Goal: Task Accomplishment & Management: Use online tool/utility

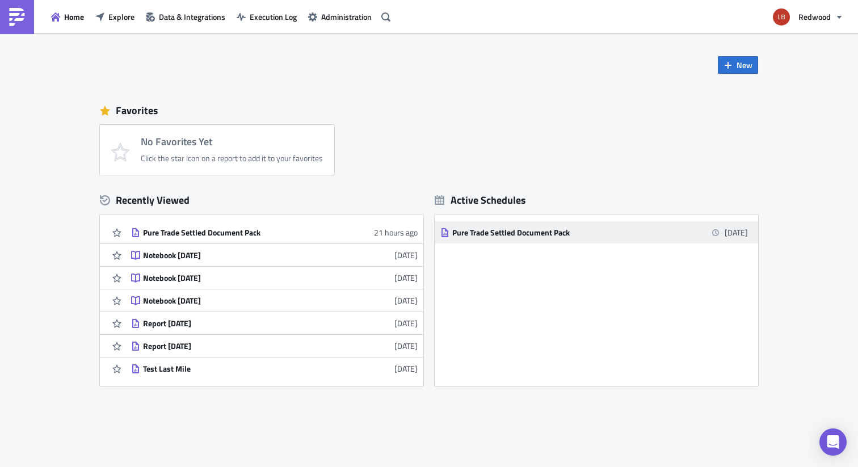
click at [494, 237] on div "Pure Trade Settled Document Pack" at bounding box center [551, 233] width 199 height 10
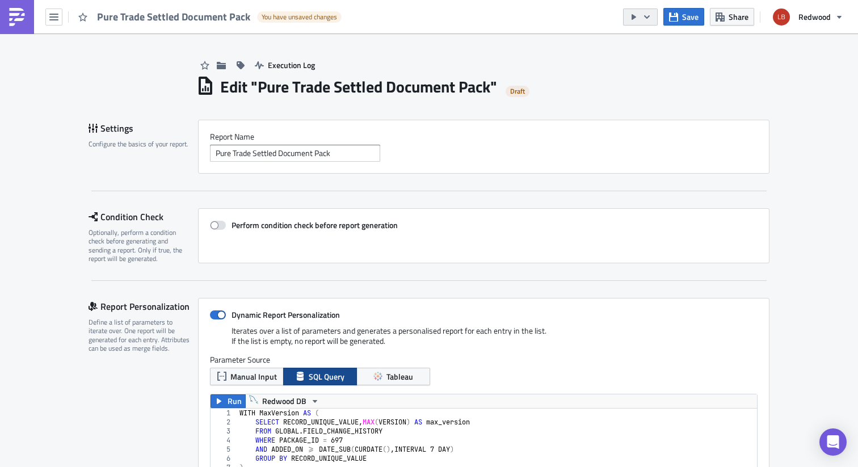
click at [650, 21] on button "button" at bounding box center [640, 17] width 35 height 17
click at [661, 64] on div "Run Report" at bounding box center [675, 62] width 89 height 11
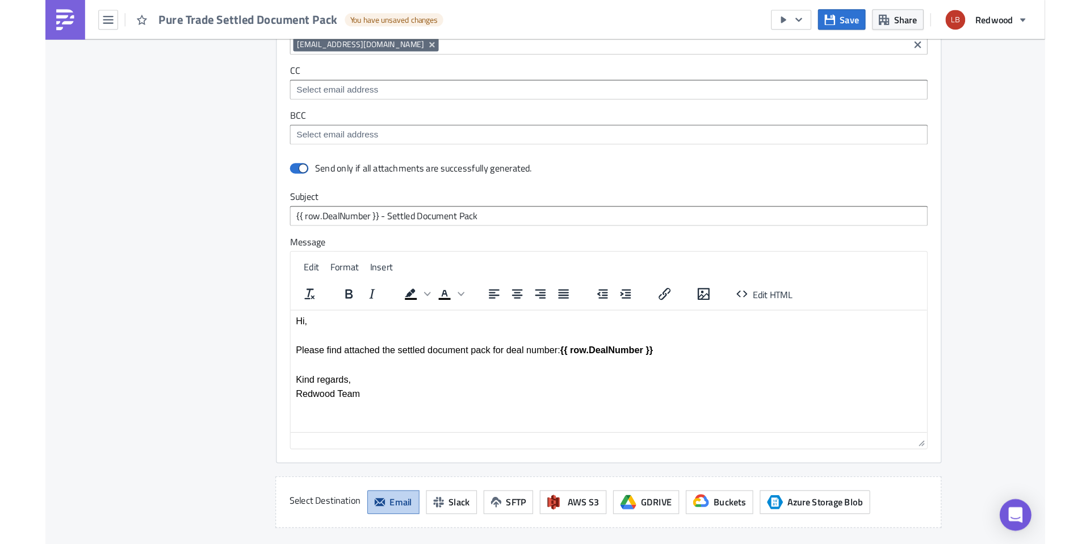
scroll to position [1959, 0]
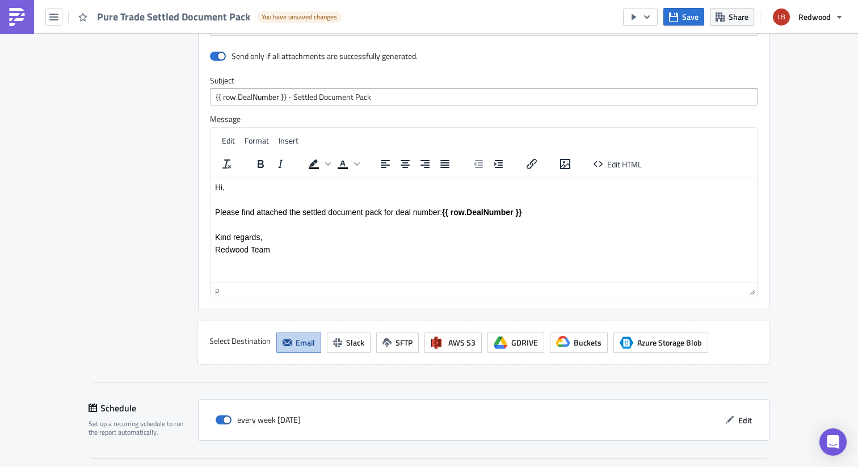
click at [246, 204] on body "Hi, Please find attached the settled document pack for deal number: {{ row.Deal…" at bounding box center [484, 218] width 538 height 72
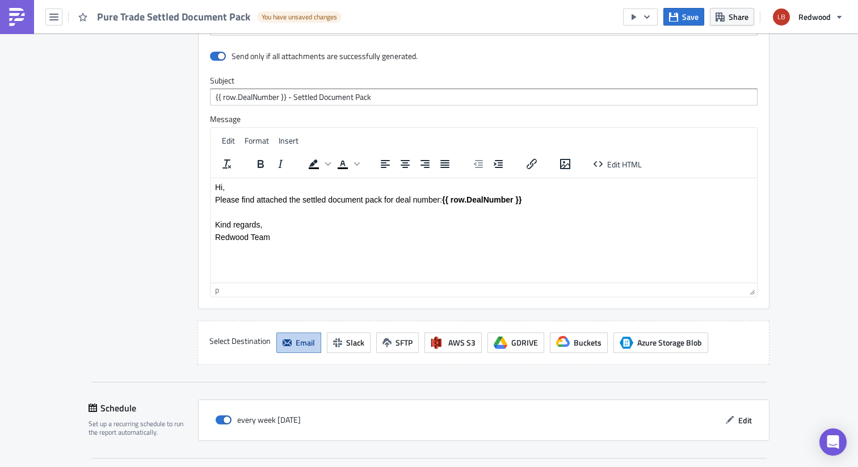
click at [215, 224] on p "Kind regards," at bounding box center [484, 224] width 538 height 9
click at [542, 198] on p "Please find attached the settled document pack for deal number: {{ row.DealNumb…" at bounding box center [484, 199] width 538 height 9
click at [617, 165] on span "Edit HTML" at bounding box center [624, 164] width 35 height 12
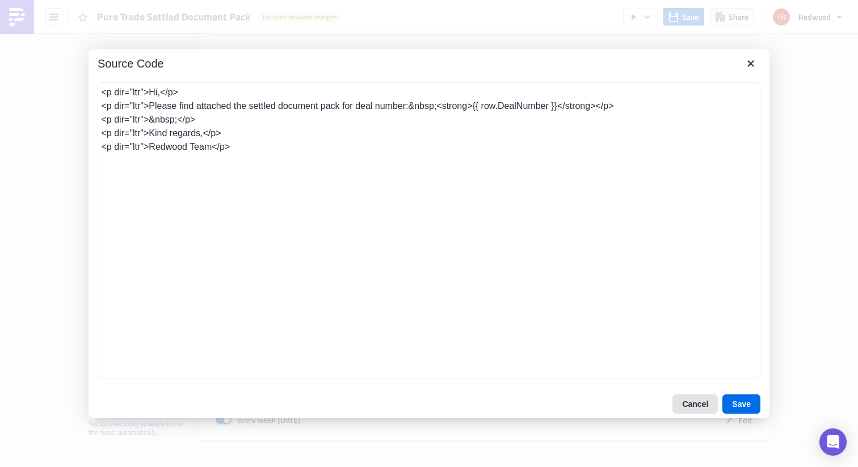
click at [684, 405] on button "Cancel" at bounding box center [695, 404] width 45 height 19
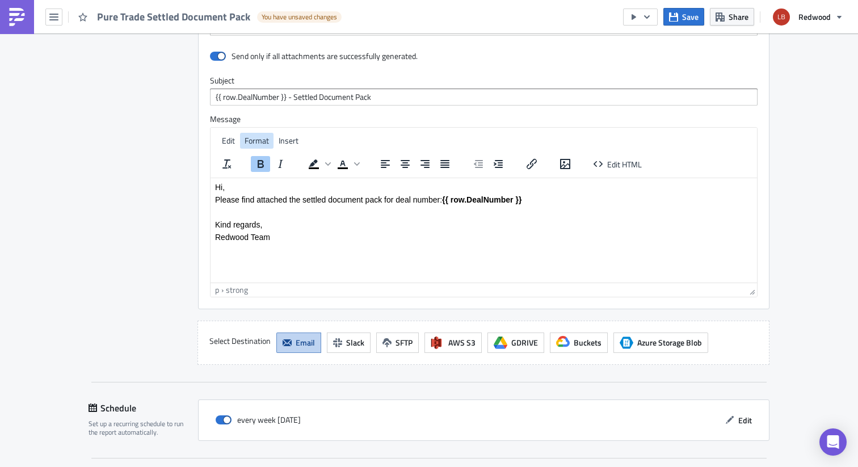
click at [255, 142] on span "Format" at bounding box center [257, 141] width 24 height 12
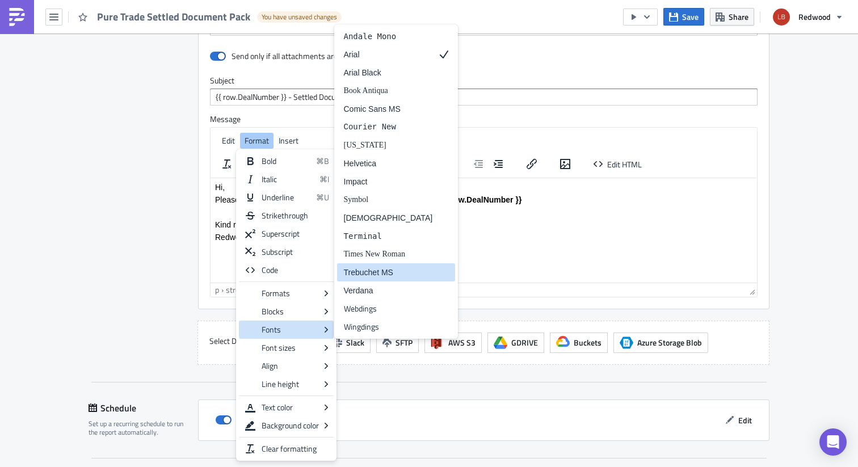
click at [388, 263] on div "Trebuchet MS" at bounding box center [396, 272] width 119 height 18
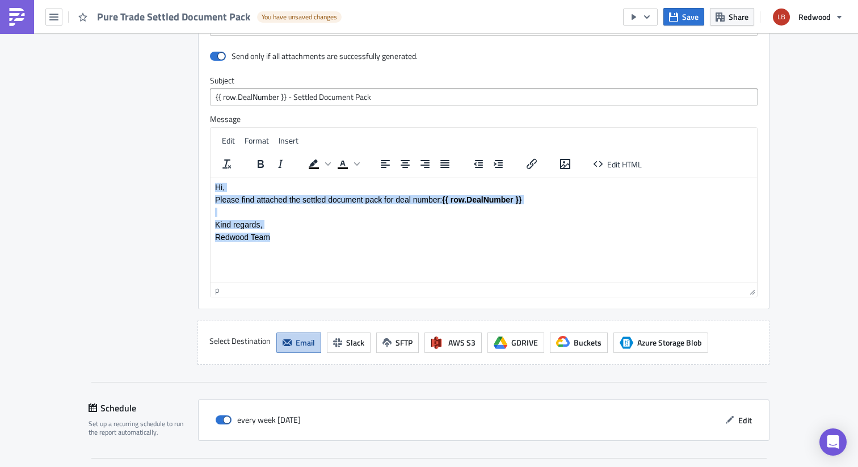
drag, startPoint x: 288, startPoint y: 251, endPoint x: 192, endPoint y: 173, distance: 123.5
click at [211, 178] on html "Hi, Please find attached the settled document pack for deal number: {{ row.Deal…" at bounding box center [484, 212] width 547 height 68
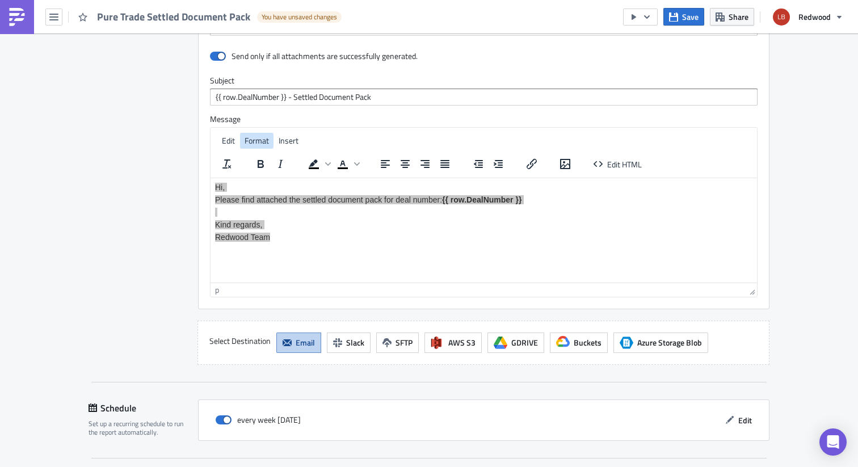
click at [245, 146] on span "Format" at bounding box center [257, 141] width 24 height 12
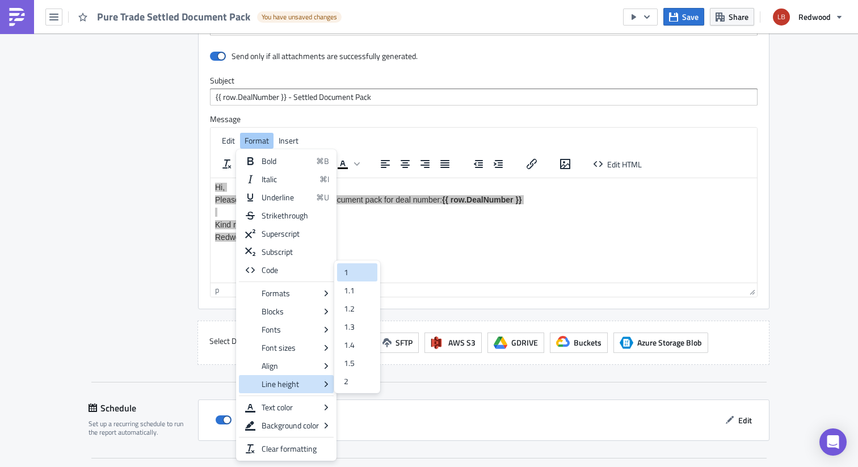
click at [359, 273] on div at bounding box center [366, 273] width 14 height 14
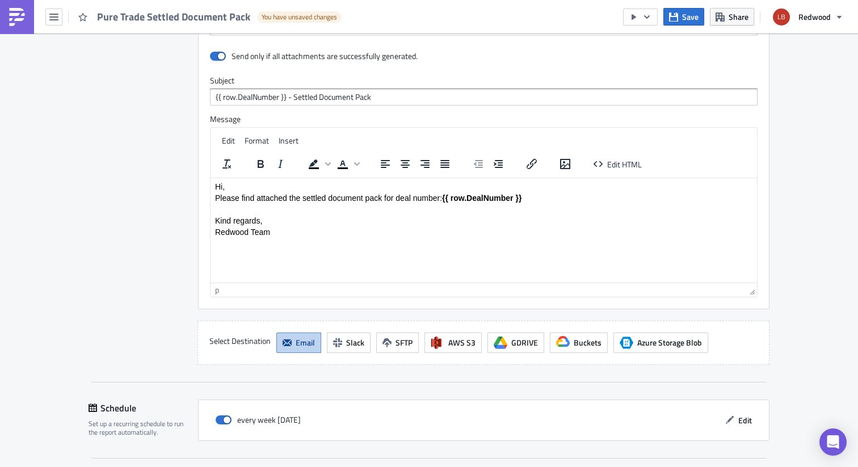
click at [327, 240] on html "Hi, Please find attached the settled document pack for deal number: {{ row.Deal…" at bounding box center [484, 209] width 547 height 62
click at [227, 211] on p "Rich Text Area. Press ALT-0 for help." at bounding box center [484, 209] width 538 height 8
click at [244, 185] on p "Hi," at bounding box center [484, 186] width 538 height 8
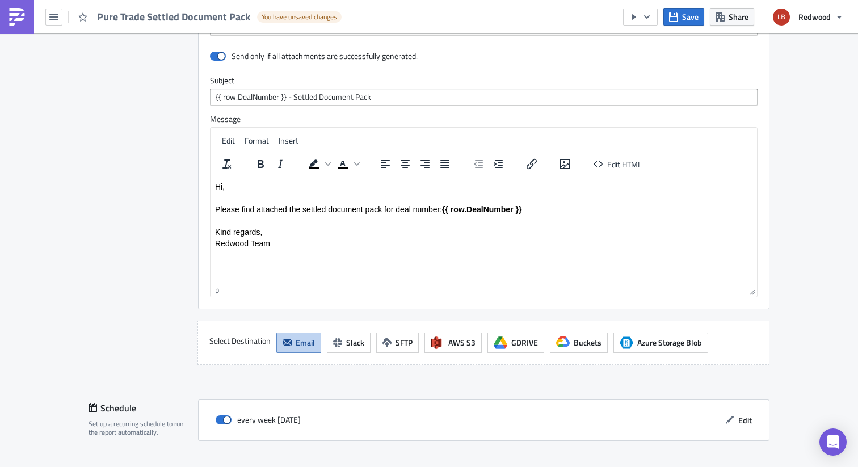
click at [246, 222] on p "Rich Text Area. Press ALT-0 for help." at bounding box center [484, 220] width 538 height 8
click at [360, 233] on p "Kind regards," at bounding box center [484, 232] width 538 height 8
click at [686, 19] on span "Save" at bounding box center [690, 17] width 16 height 12
drag, startPoint x: 288, startPoint y: 254, endPoint x: 269, endPoint y: 245, distance: 21.3
click at [269, 245] on html "Hi, Please find attached the settled document pack for deal number: {{ row.Deal…" at bounding box center [484, 215] width 547 height 74
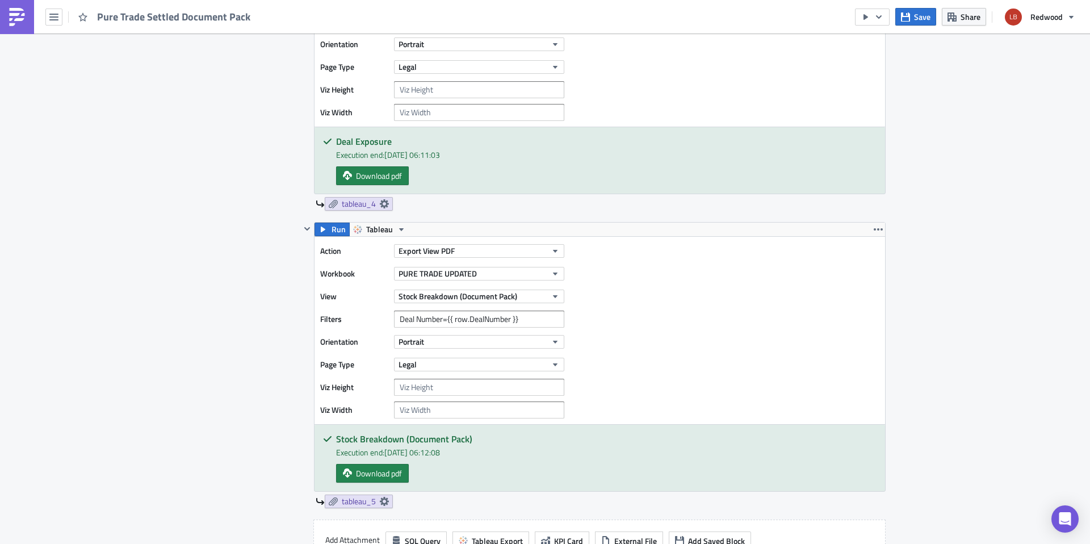
scroll to position [887, 0]
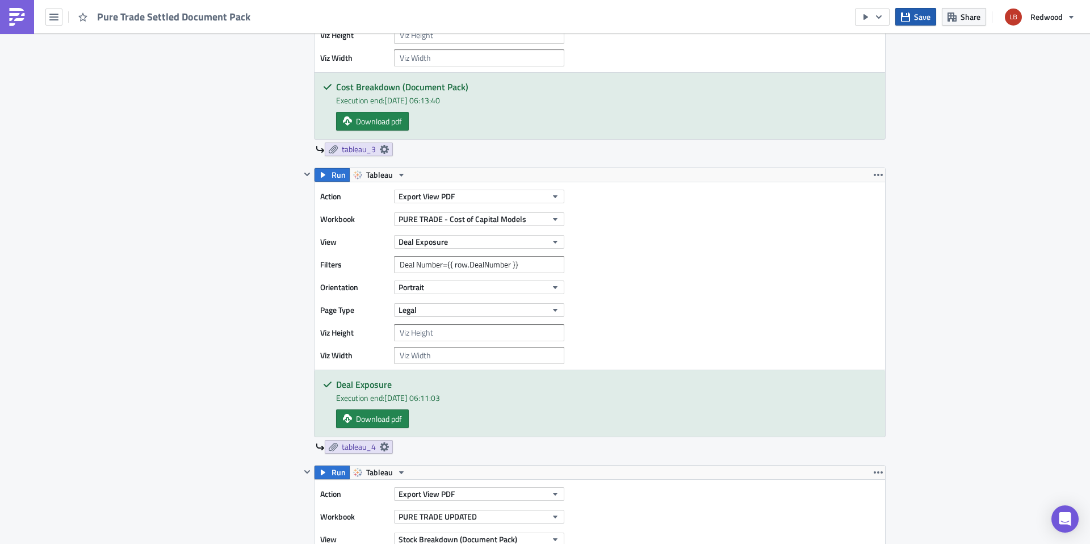
click at [858, 19] on span "Save" at bounding box center [922, 17] width 16 height 12
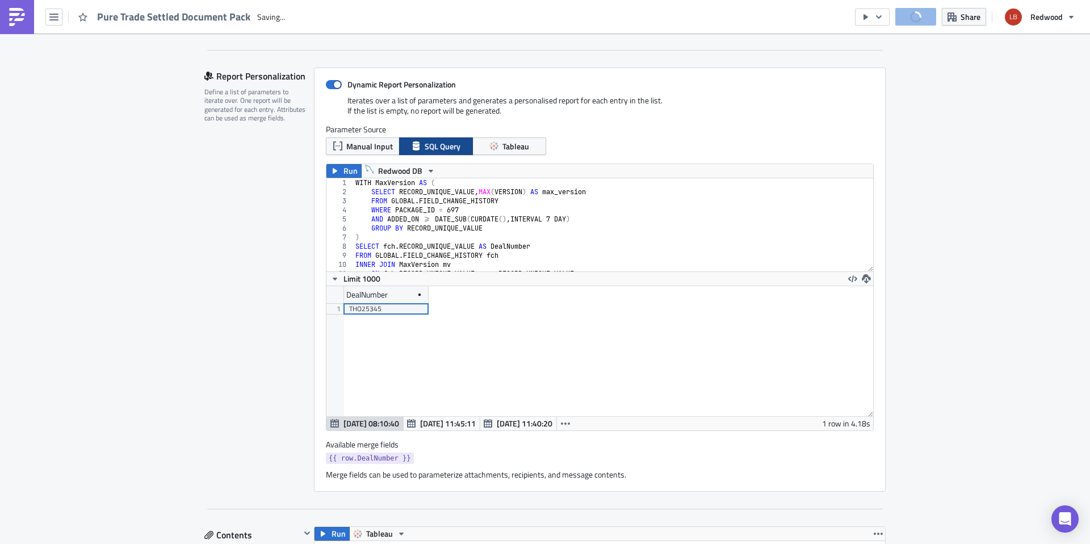
scroll to position [166, 0]
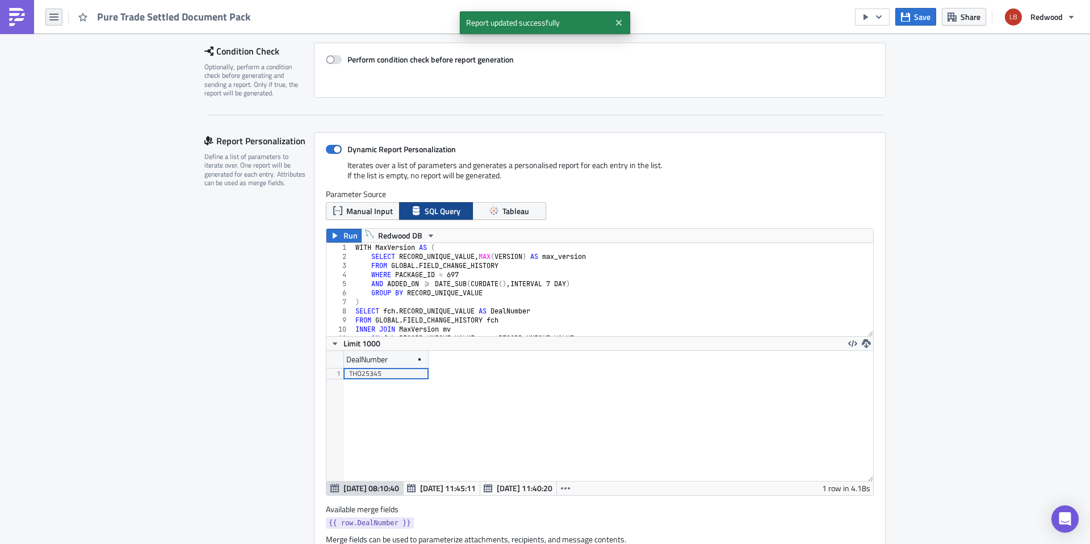
click at [57, 16] on icon "button" at bounding box center [53, 17] width 9 height 7
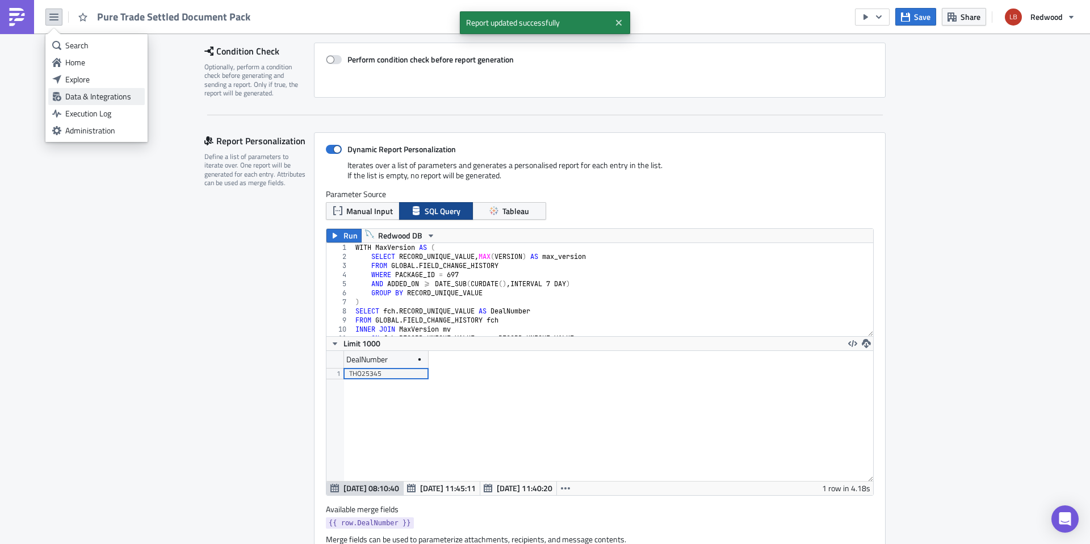
click at [111, 97] on div "Data & Integrations" at bounding box center [103, 96] width 76 height 11
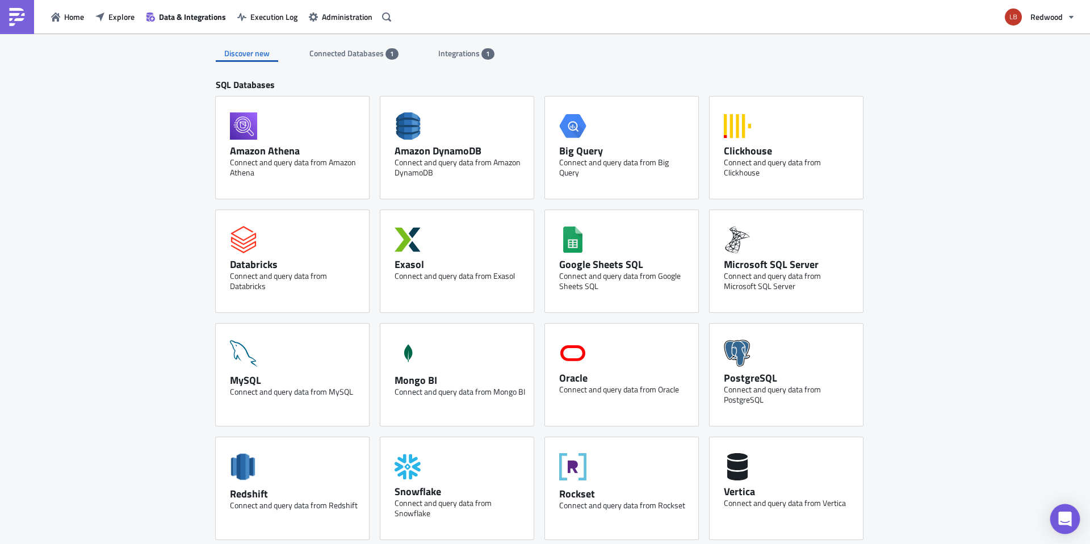
click at [1060, 515] on icon "Open Intercom Messenger" at bounding box center [1064, 519] width 13 height 15
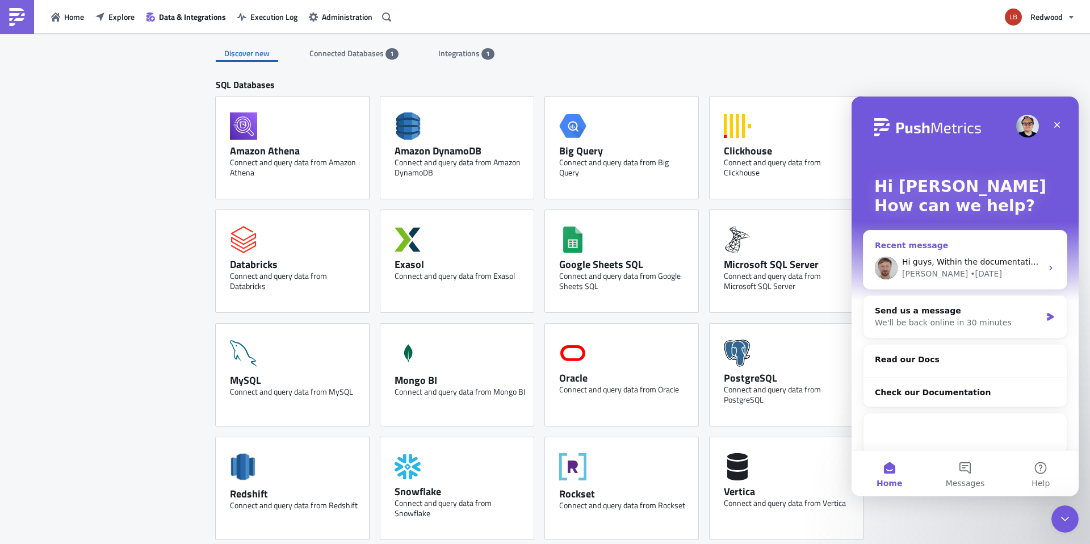
click at [993, 278] on div "Łukasz • 6d ago" at bounding box center [972, 274] width 140 height 12
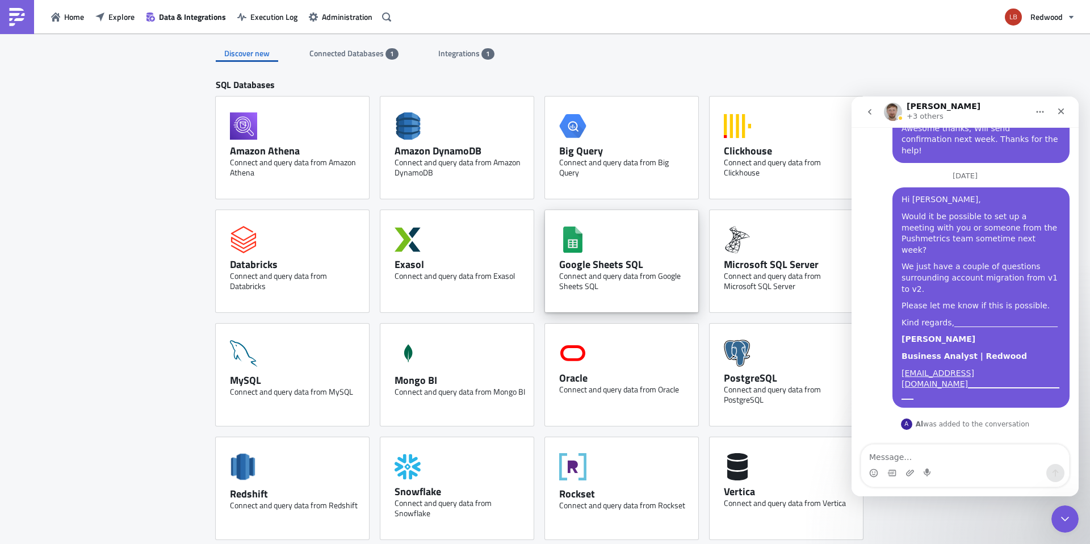
scroll to position [380, 0]
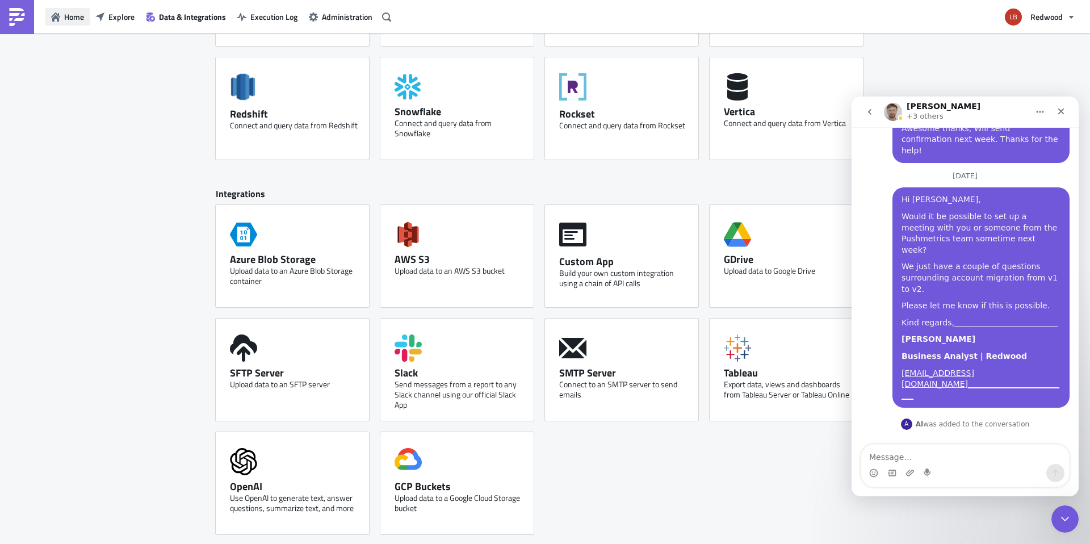
click at [76, 20] on span "Home" at bounding box center [74, 17] width 20 height 12
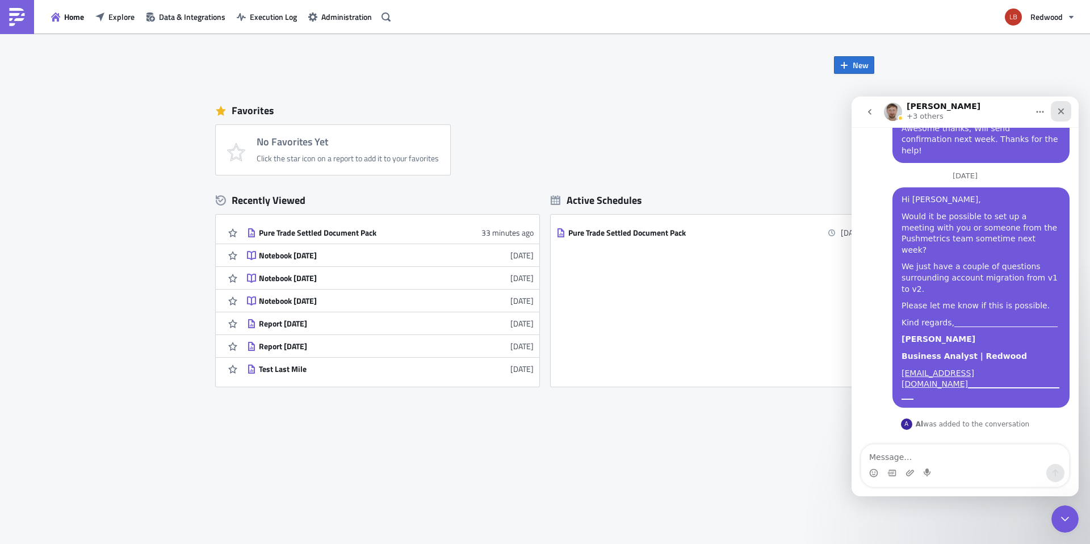
click at [1065, 107] on icon "Close" at bounding box center [1061, 111] width 9 height 9
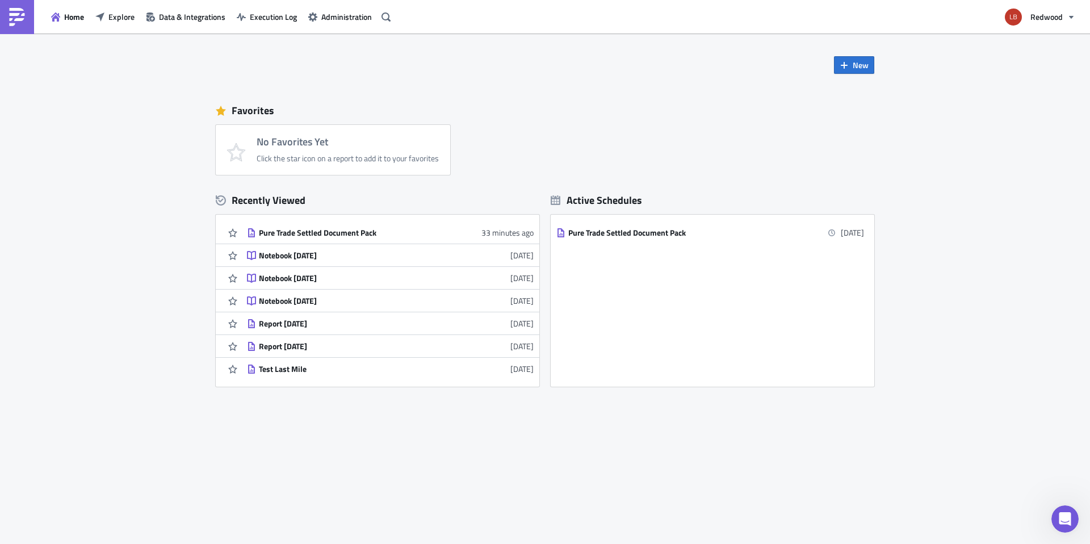
scroll to position [1172, 0]
click at [1055, 526] on div "Open Intercom Messenger" at bounding box center [1063, 516] width 37 height 37
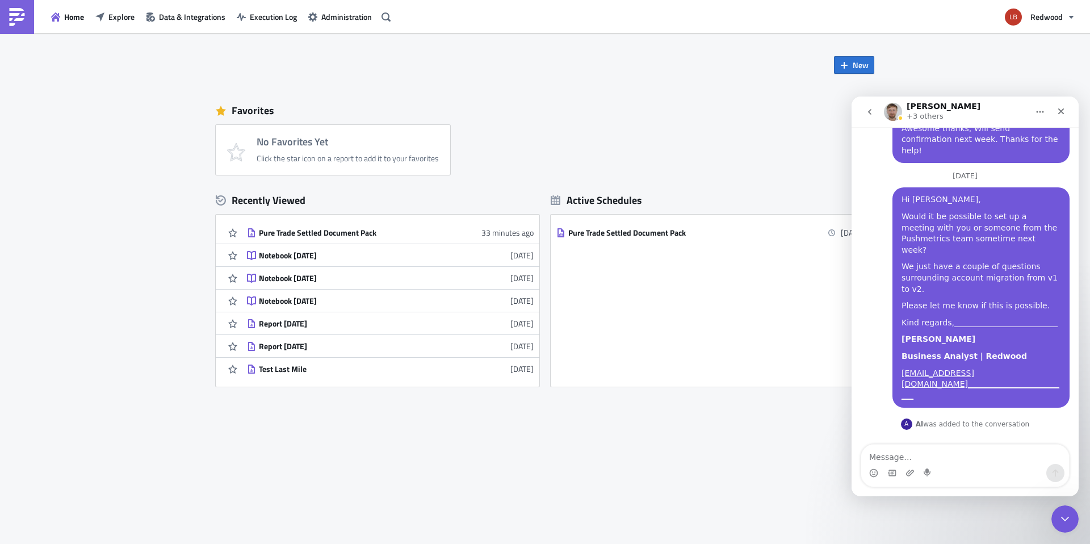
click at [868, 115] on icon "go back" at bounding box center [869, 111] width 9 height 9
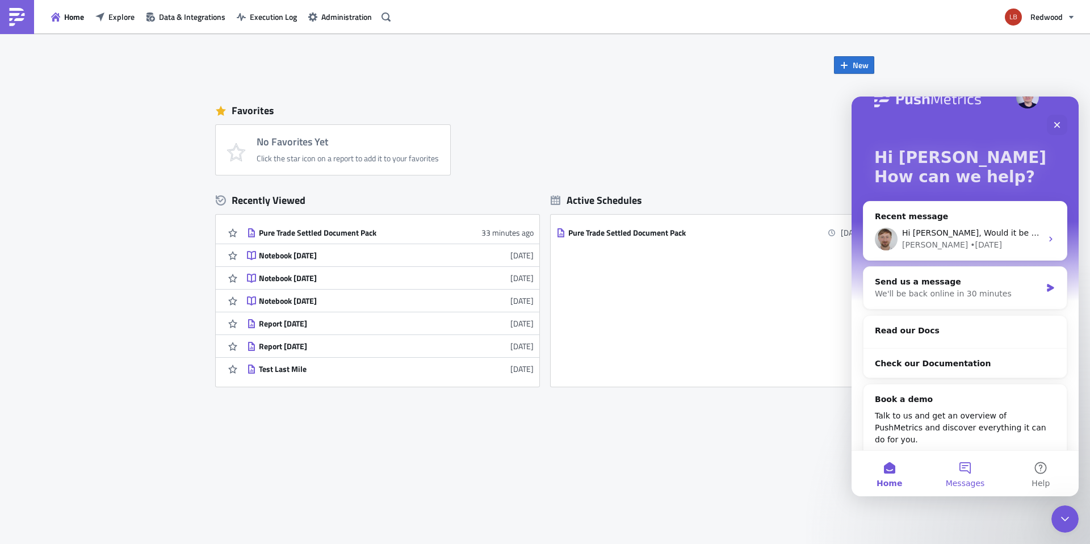
scroll to position [54, 0]
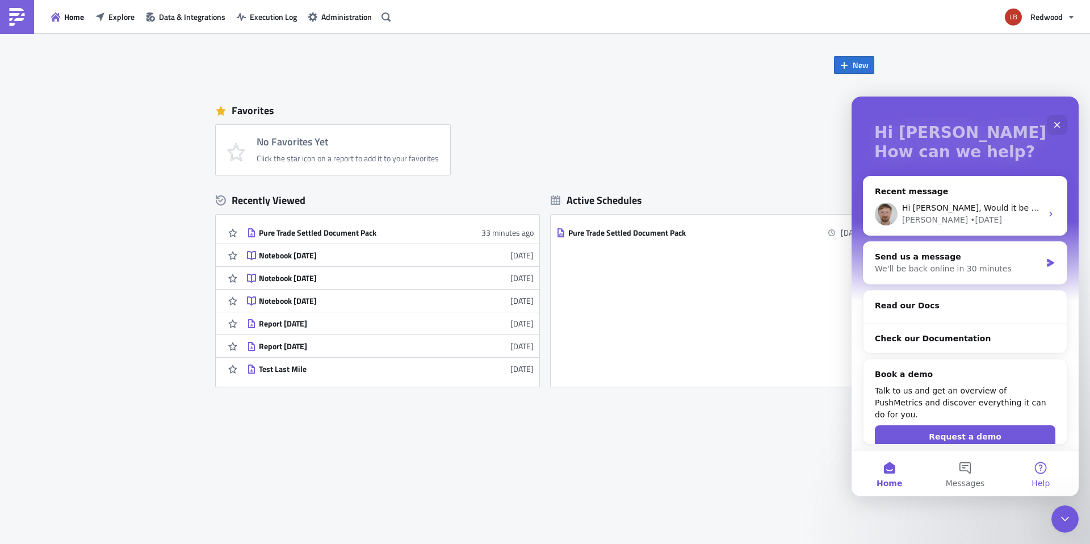
click at [1050, 480] on button "Help" at bounding box center [1041, 473] width 76 height 45
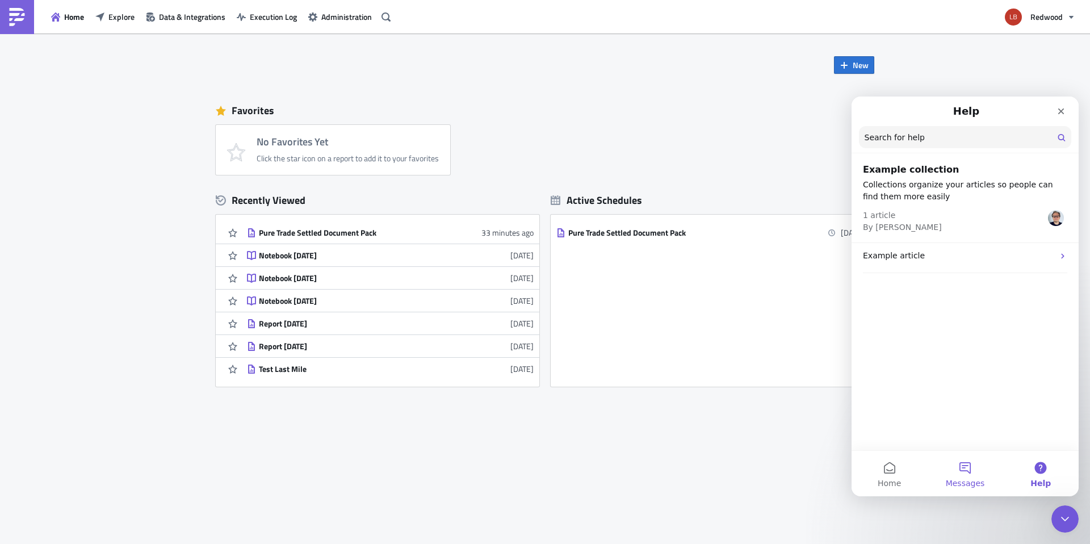
click at [974, 479] on span "Messages" at bounding box center [965, 483] width 39 height 8
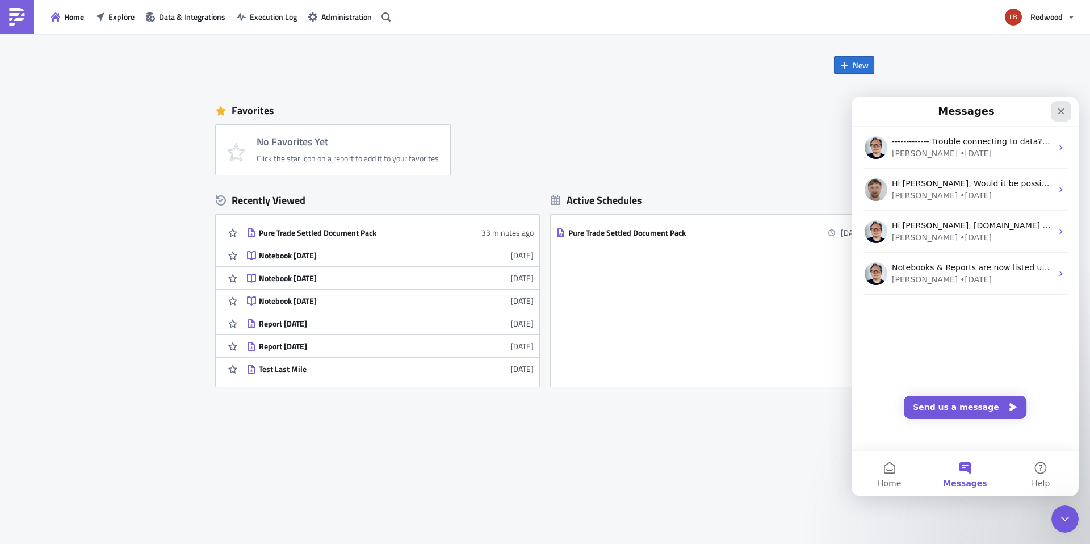
click at [1059, 109] on icon "Close" at bounding box center [1061, 111] width 6 height 6
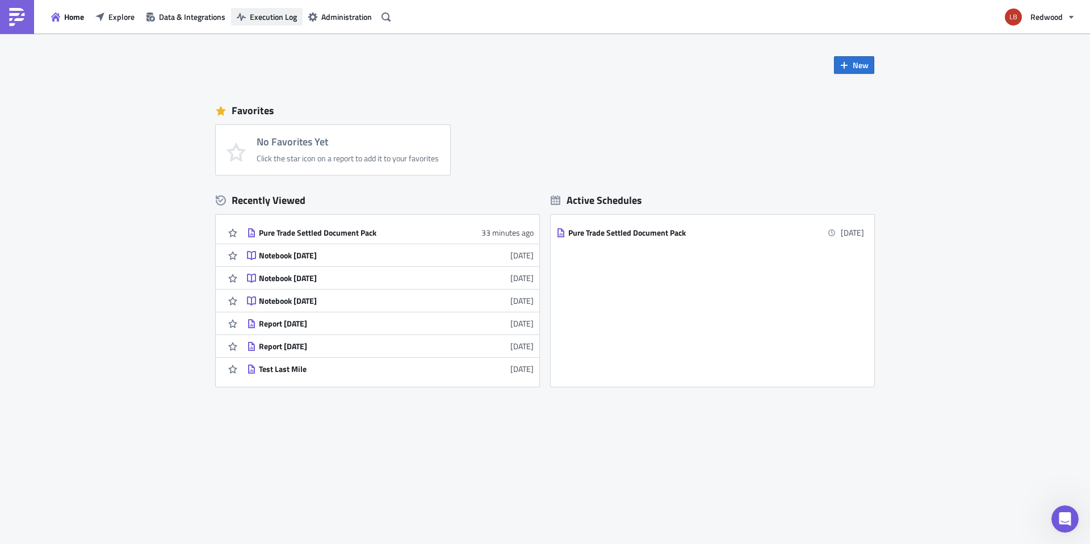
click at [279, 10] on button "Execution Log" at bounding box center [267, 17] width 72 height 18
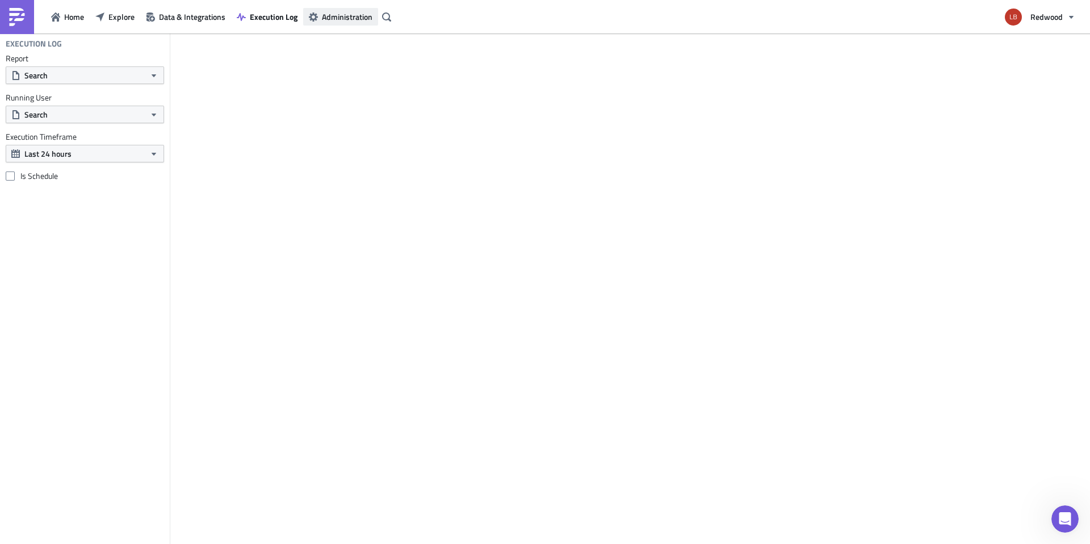
click at [341, 15] on span "Administration" at bounding box center [347, 17] width 51 height 12
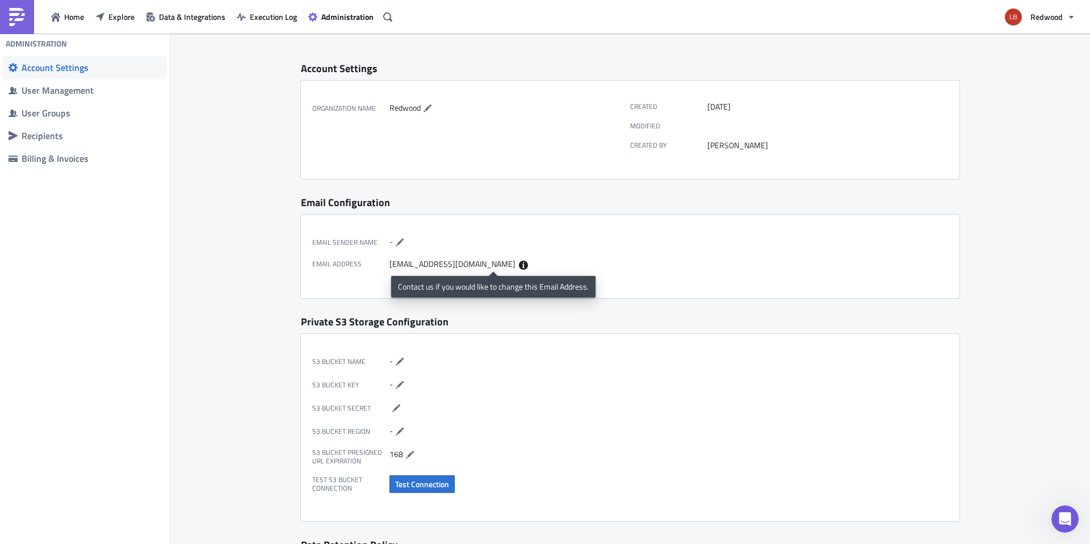
click at [519, 265] on icon at bounding box center [523, 265] width 9 height 9
click at [187, 20] on span "Data & Integrations" at bounding box center [192, 17] width 66 height 12
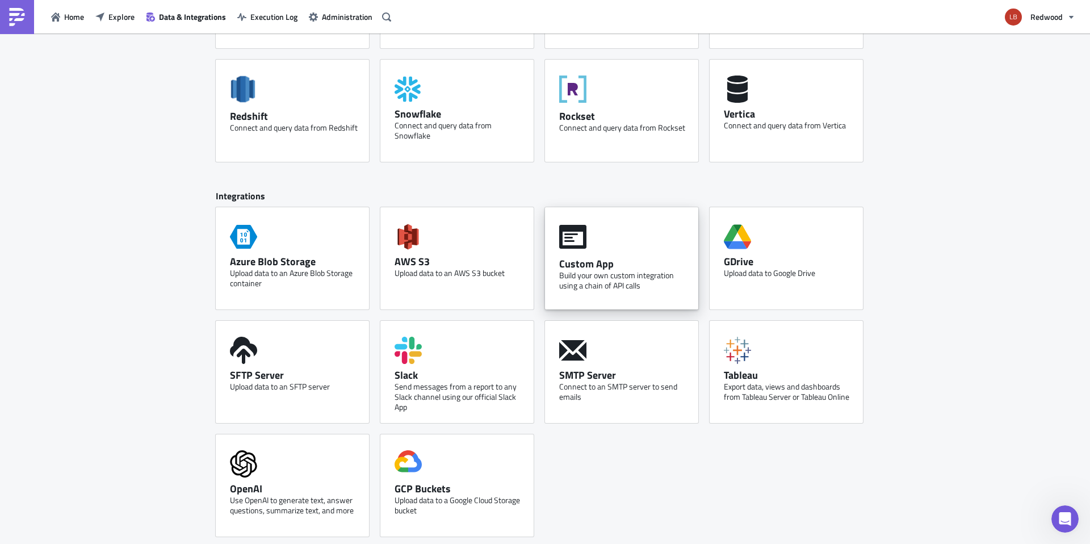
scroll to position [380, 0]
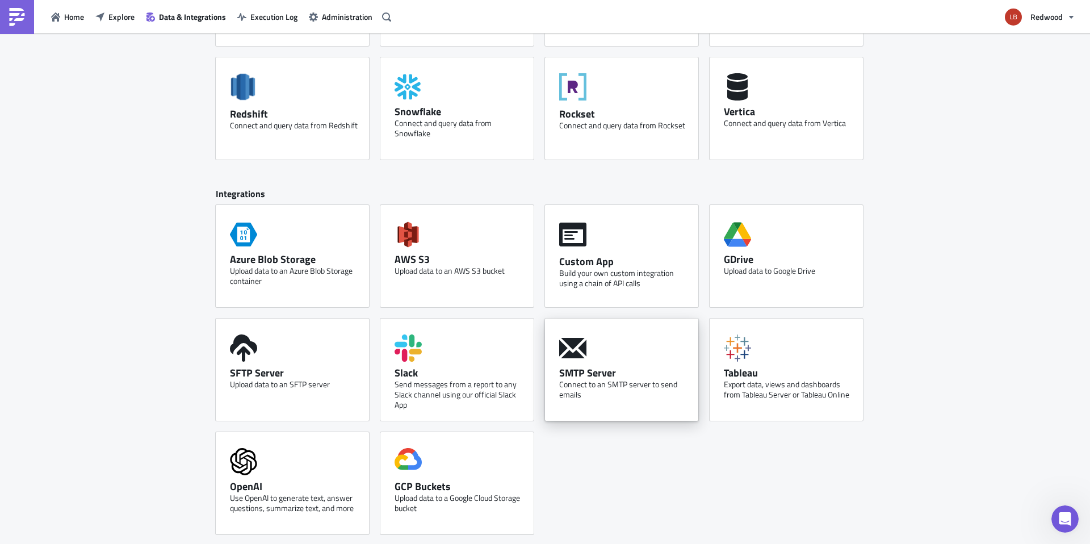
click at [591, 358] on div "SMTP Server Connect to an SMTP server to send emails" at bounding box center [621, 369] width 153 height 102
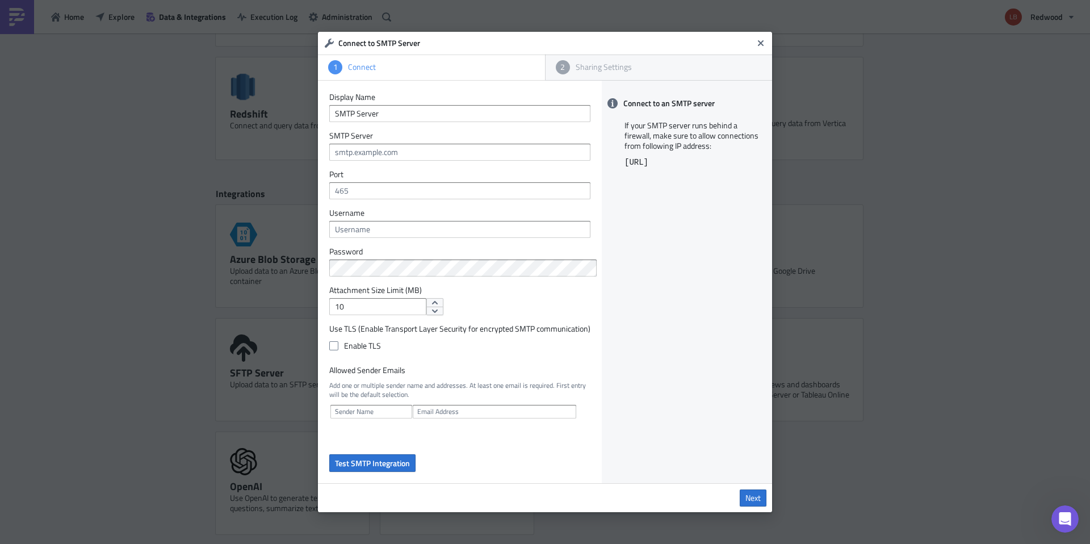
click at [366, 166] on form "Display Name SMTP Server SMTP Server Port Username Password Attachment Size Lim…" at bounding box center [459, 282] width 261 height 380
click at [392, 149] on input "text" at bounding box center [459, 152] width 261 height 17
click at [489, 237] on input "text" at bounding box center [459, 229] width 261 height 17
click at [759, 250] on div "Connect to an SMTP server If your SMTP server runs behind a firewall, make sure…" at bounding box center [687, 282] width 170 height 403
click at [620, 68] on div "Sharing Settings" at bounding box center [666, 67] width 192 height 10
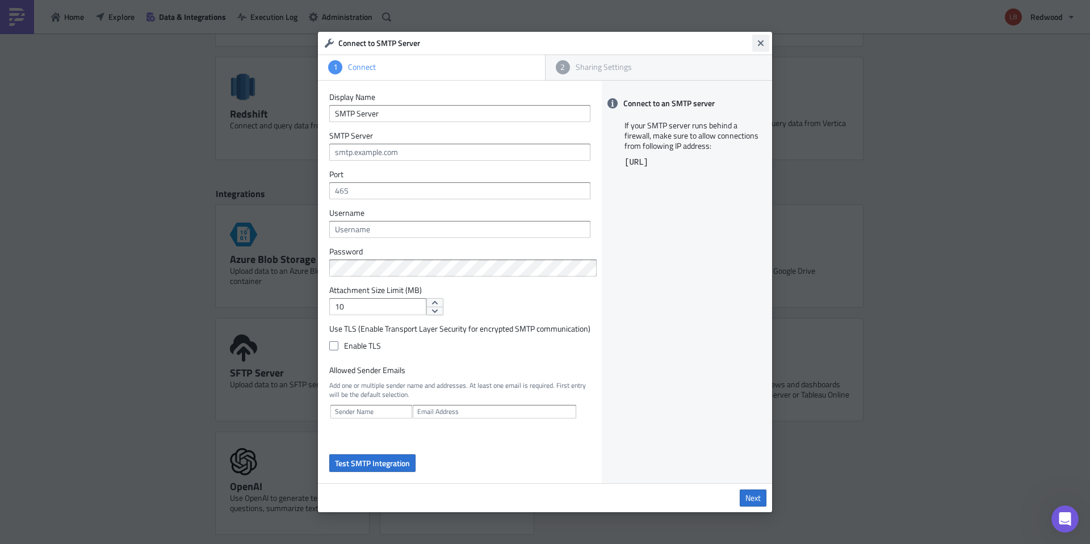
click at [760, 45] on icon "Close" at bounding box center [760, 43] width 9 height 9
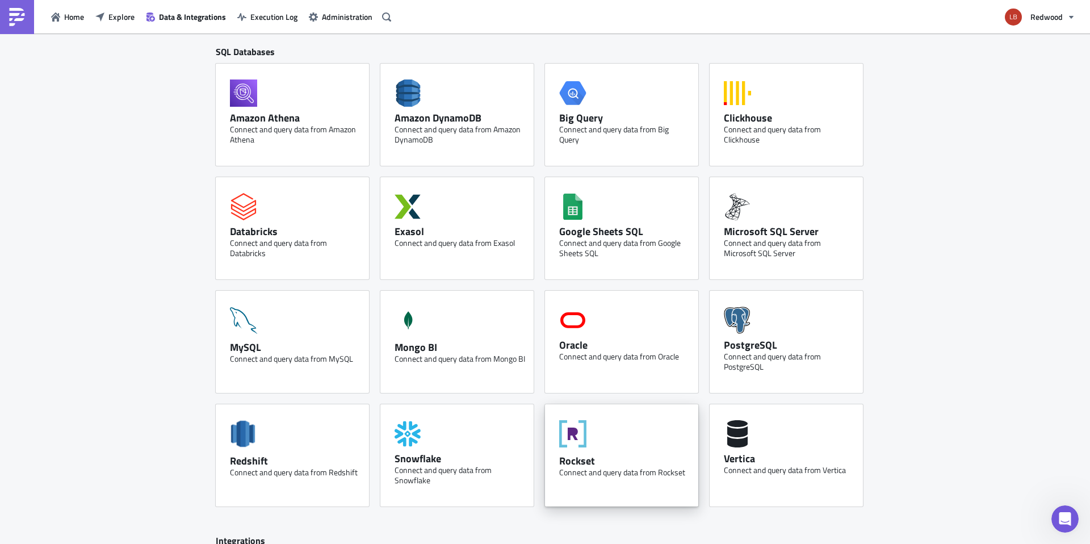
scroll to position [0, 0]
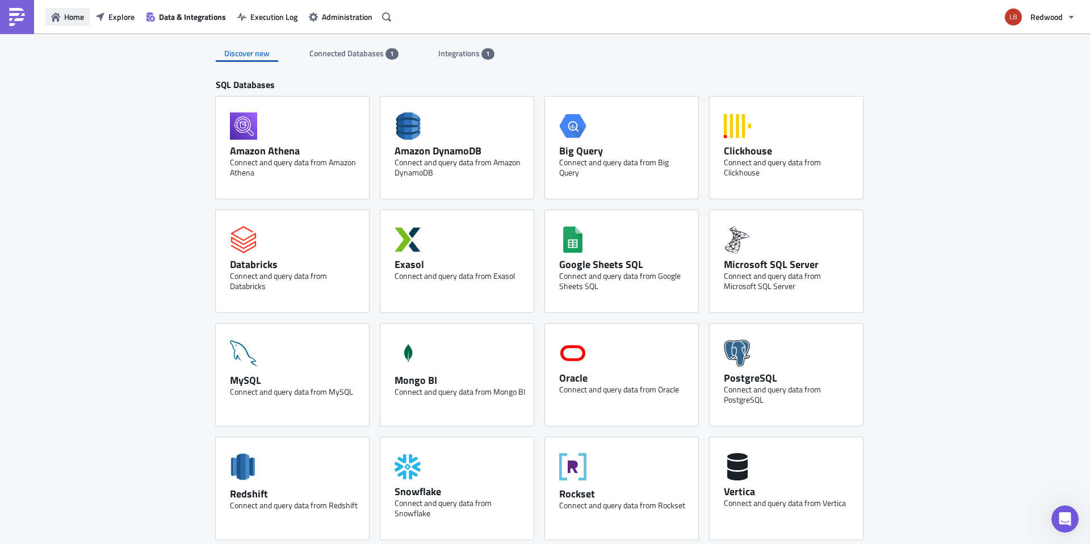
click at [66, 20] on span "Home" at bounding box center [74, 17] width 20 height 12
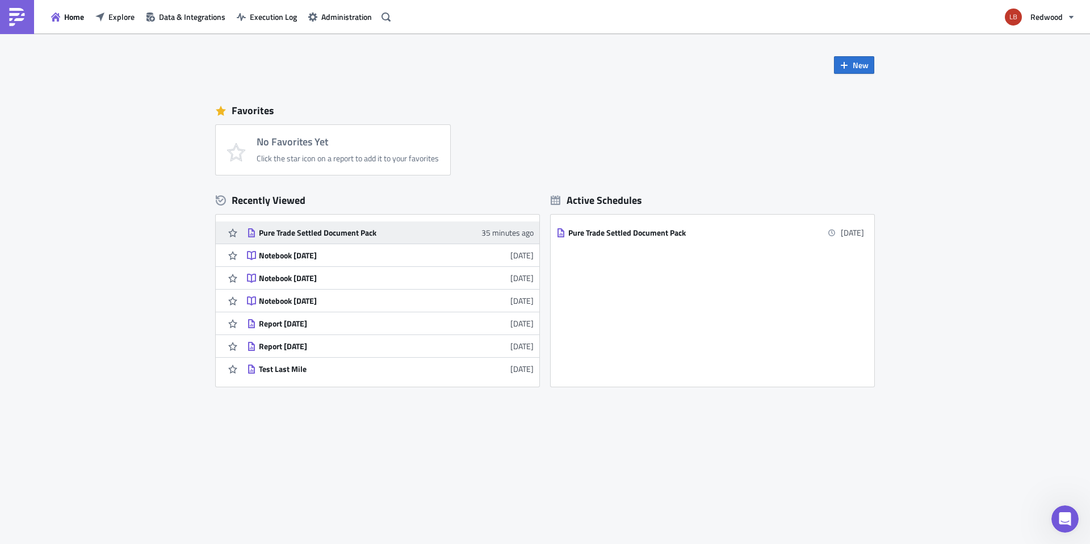
click at [417, 241] on link "Pure Trade Settled Document Pack 35 minutes ago" at bounding box center [390, 232] width 287 height 22
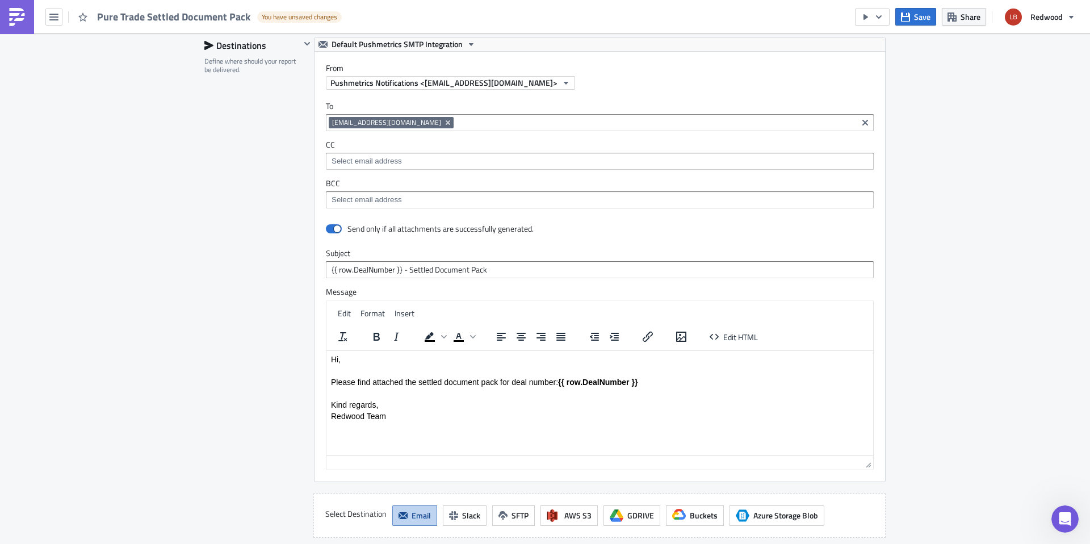
scroll to position [1765, 0]
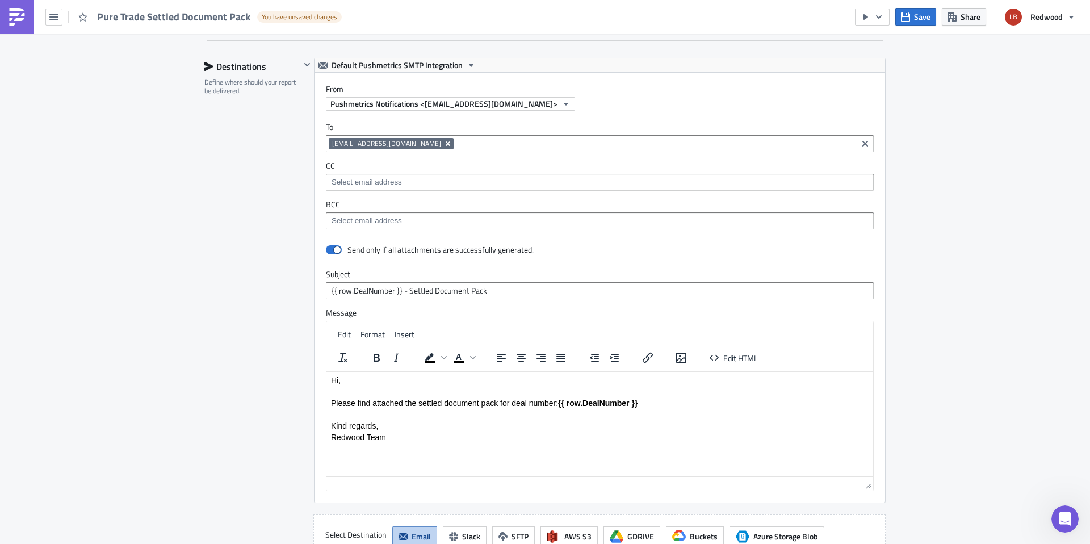
click at [446, 142] on icon "Remove Tag" at bounding box center [448, 143] width 5 height 5
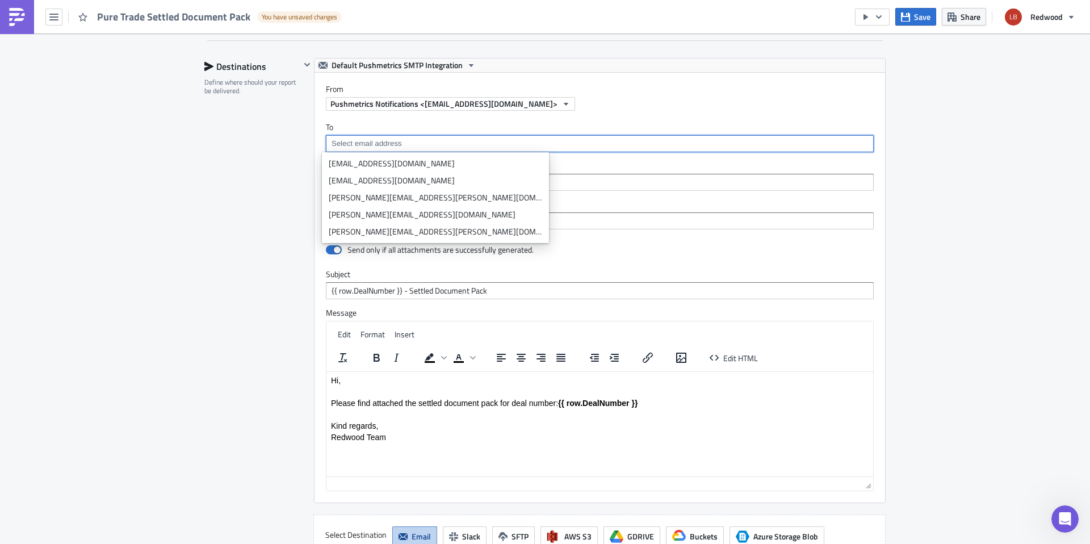
click at [403, 145] on input at bounding box center [599, 143] width 541 height 11
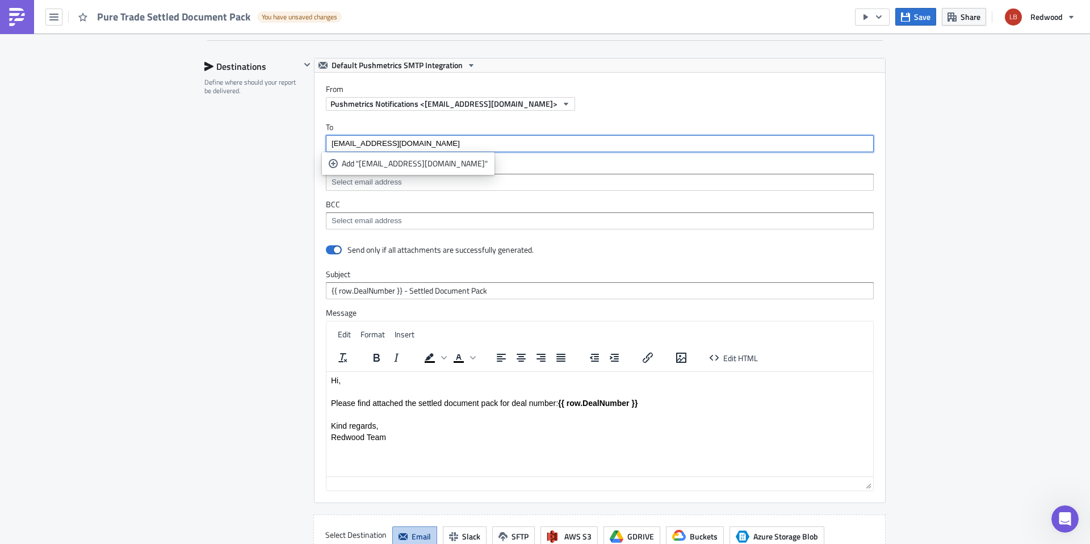
type input "puretrade@redwood.trade"
click at [591, 100] on div "Pushmetrics Notifications <[EMAIL_ADDRESS][DOMAIN_NAME]>" at bounding box center [605, 104] width 559 height 14
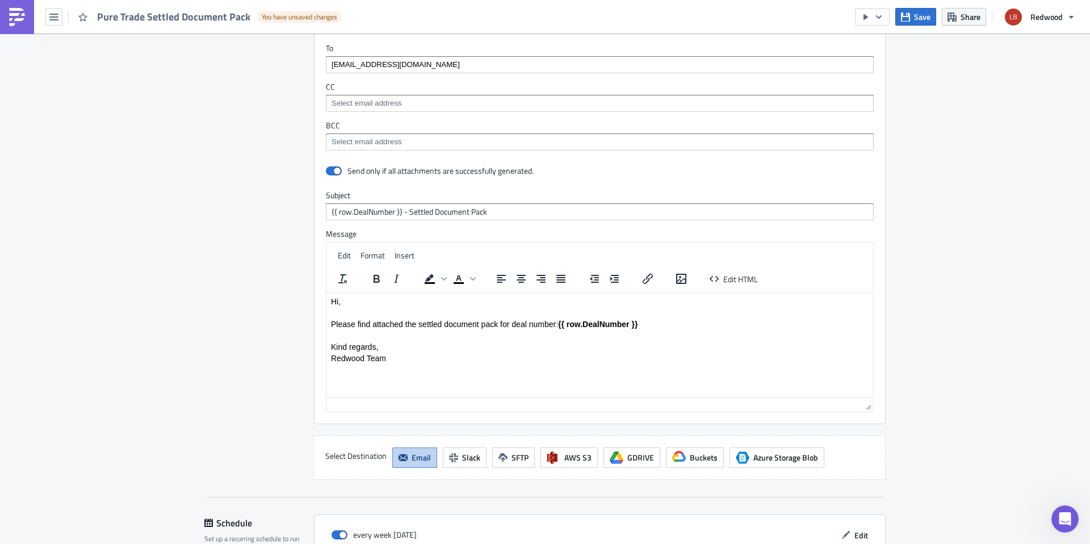
scroll to position [1988, 0]
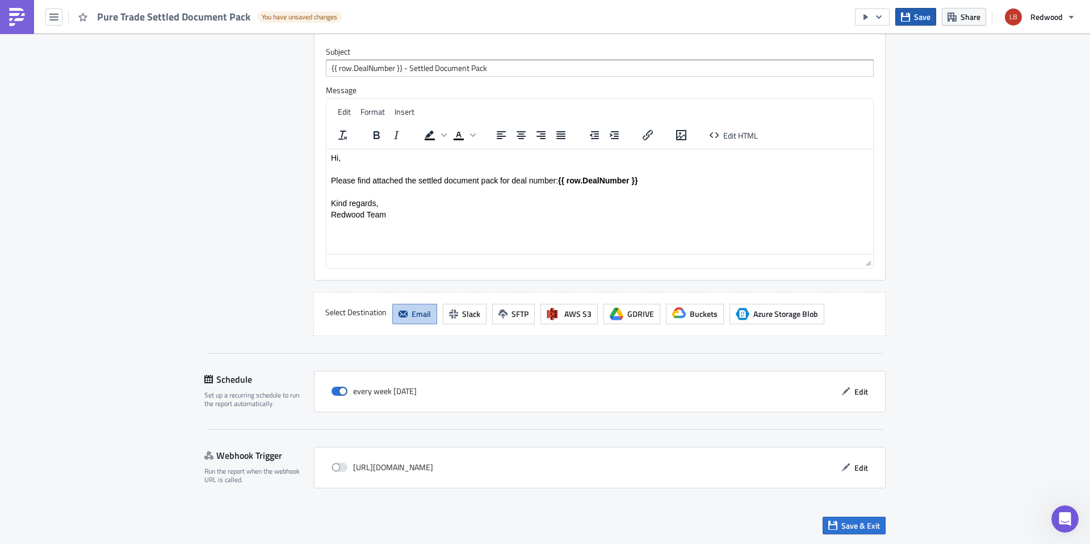
click at [920, 23] on button "Save" at bounding box center [915, 17] width 41 height 18
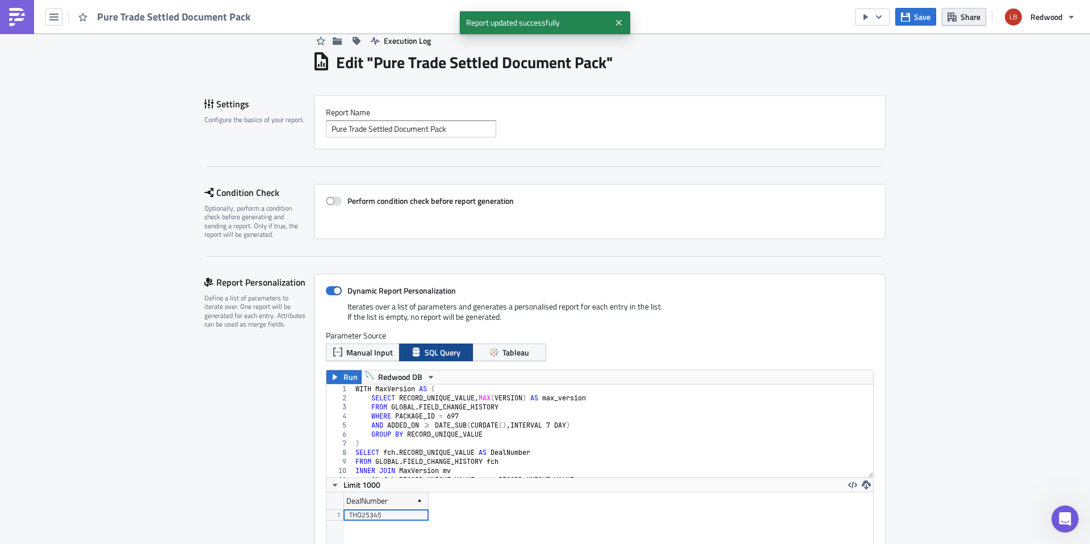
scroll to position [10, 0]
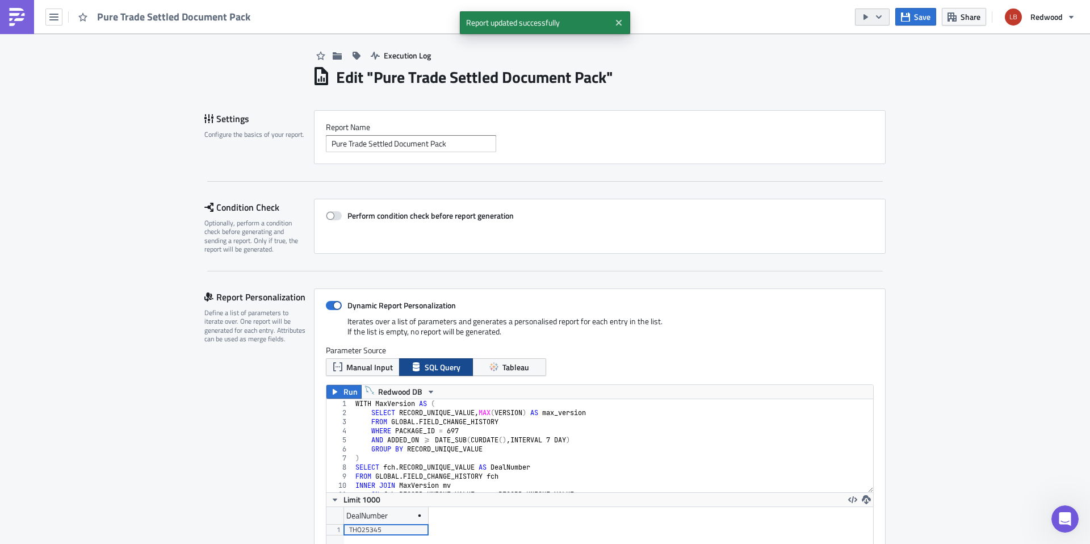
click at [875, 17] on icon "button" at bounding box center [878, 16] width 9 height 9
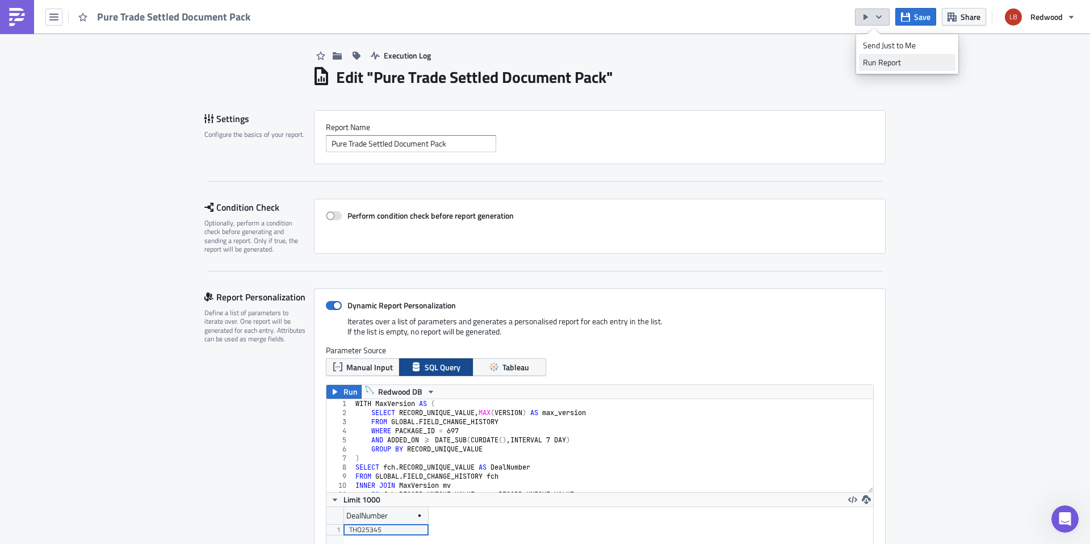
click at [896, 65] on div "Run Report" at bounding box center [907, 62] width 89 height 11
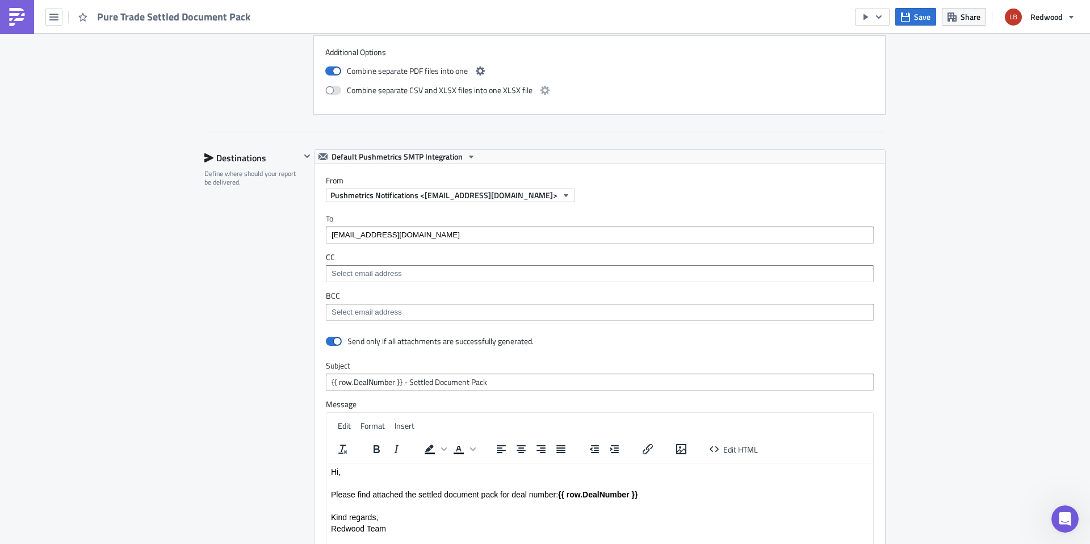
scroll to position [1696, 0]
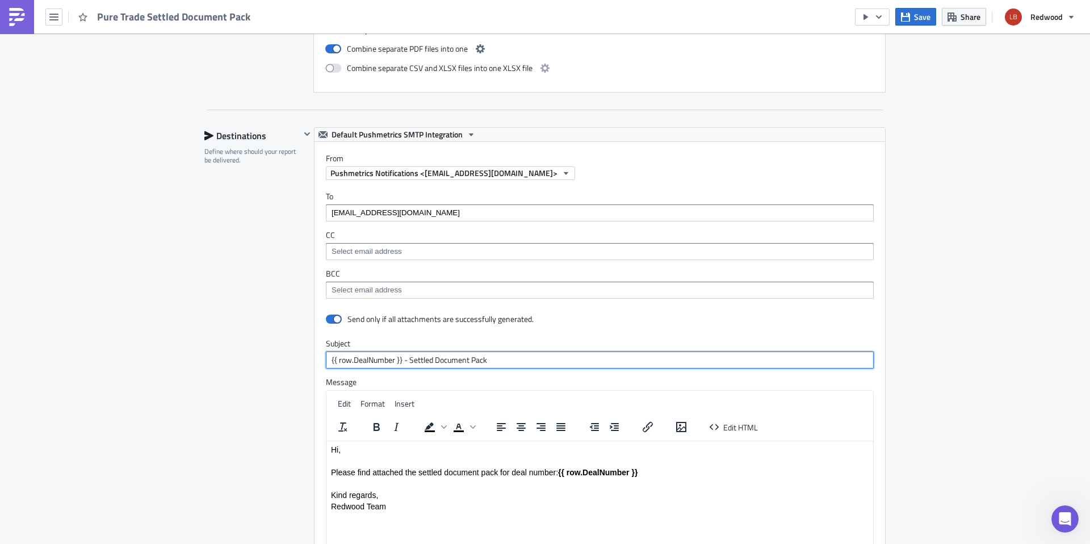
click at [406, 359] on input "{{ row.DealNumber }} - Settled Document Pack" at bounding box center [600, 359] width 548 height 17
click at [412, 358] on input "{{ row.DealNumber }} - Settled Document Pack" at bounding box center [600, 359] width 548 height 17
drag, startPoint x: 404, startPoint y: 362, endPoint x: 499, endPoint y: 364, distance: 94.8
click at [499, 364] on input "{{ row.DealNumber }} - Settled Document Pack" at bounding box center [600, 359] width 548 height 17
drag, startPoint x: 491, startPoint y: 364, endPoint x: 406, endPoint y: 359, distance: 84.7
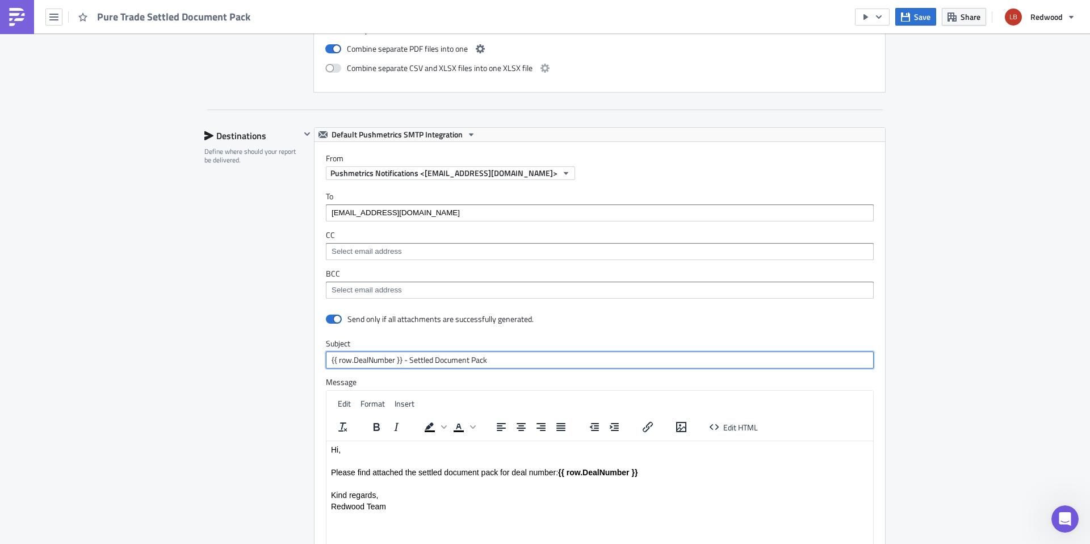
click at [406, 359] on input "{{ row.DealNumber }} - Settled Document Pack" at bounding box center [600, 359] width 548 height 17
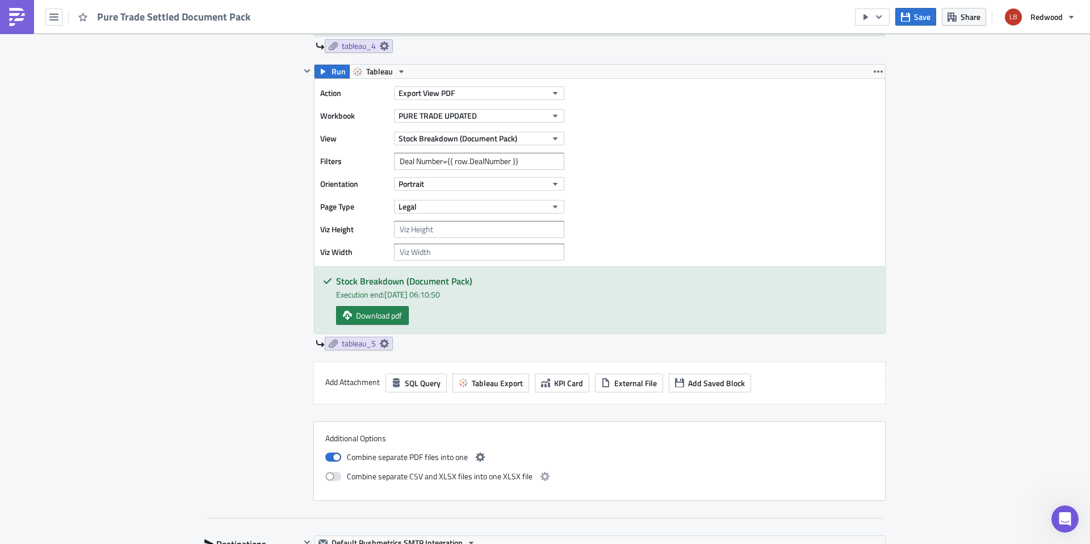
scroll to position [1280, 0]
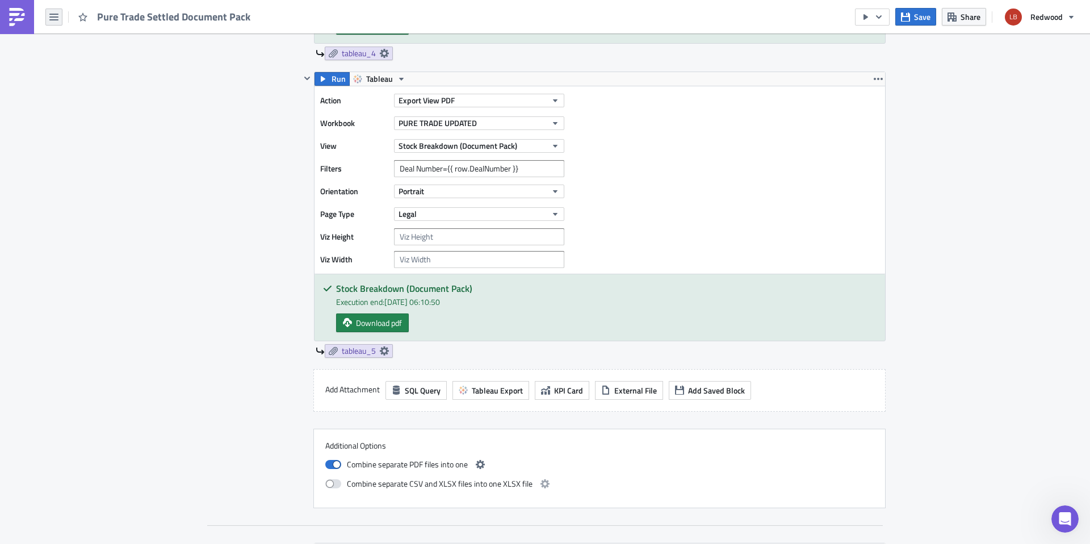
click at [61, 20] on button "button" at bounding box center [53, 17] width 17 height 17
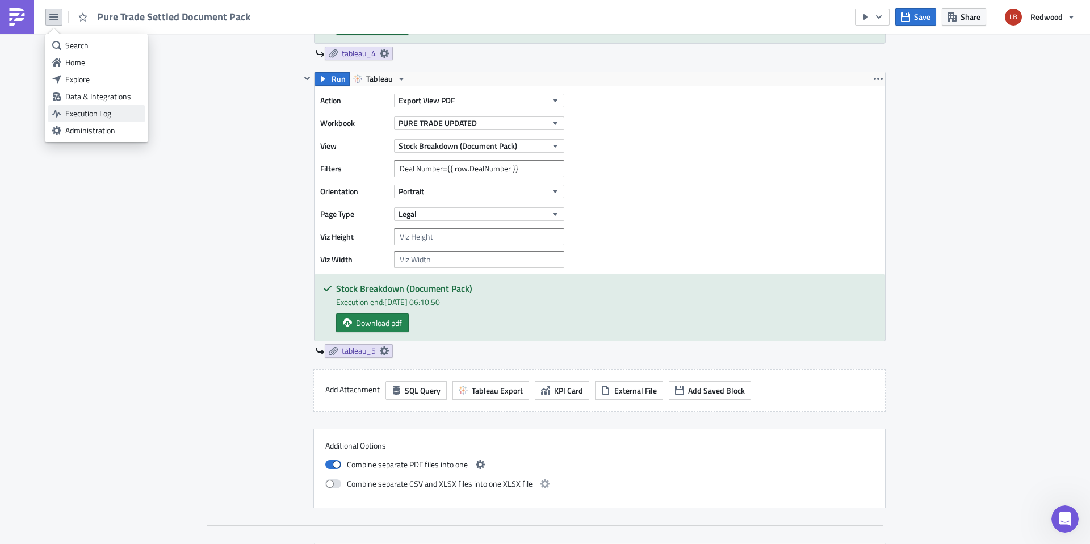
click at [112, 116] on div "Execution Log" at bounding box center [103, 113] width 76 height 11
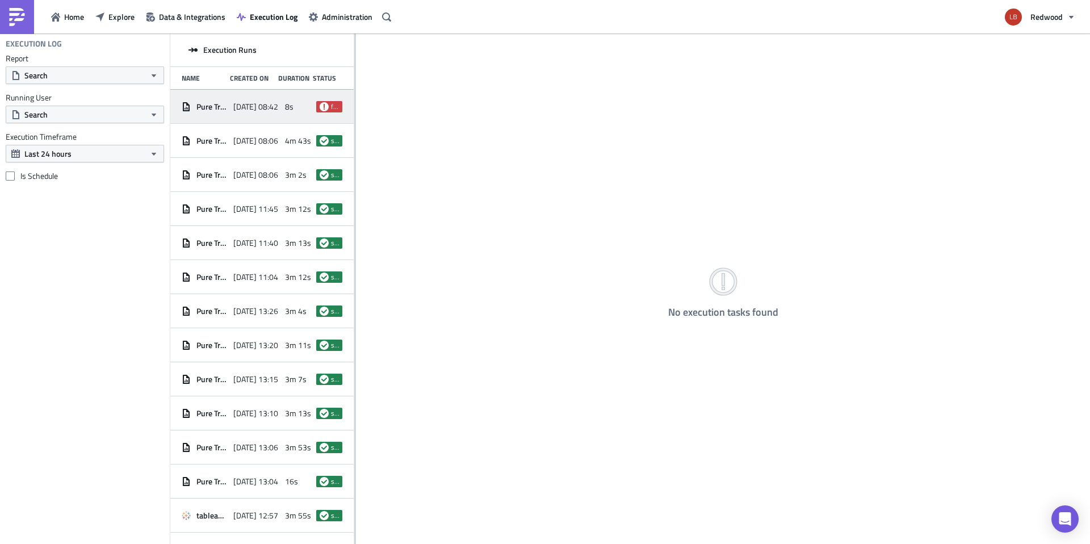
click at [331, 107] on span "failed" at bounding box center [335, 106] width 8 height 9
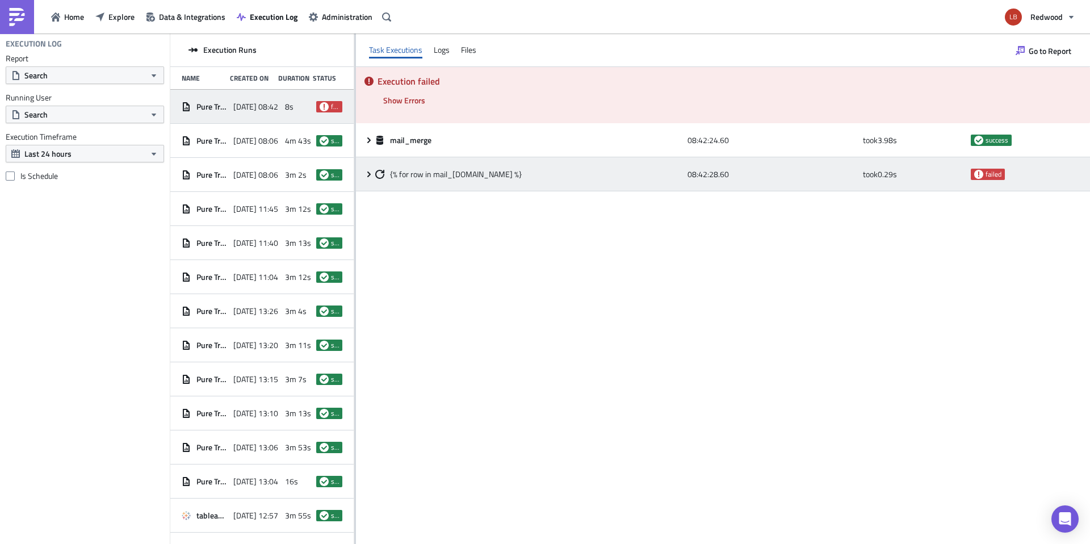
click at [753, 182] on div "08:42:28.60" at bounding box center [773, 174] width 170 height 20
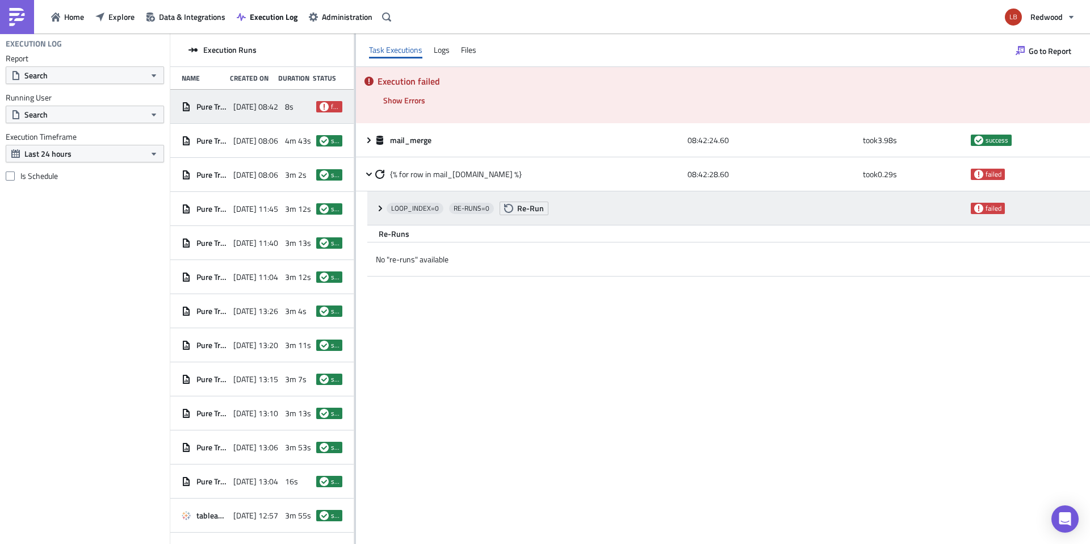
click at [379, 207] on icon at bounding box center [380, 208] width 9 height 9
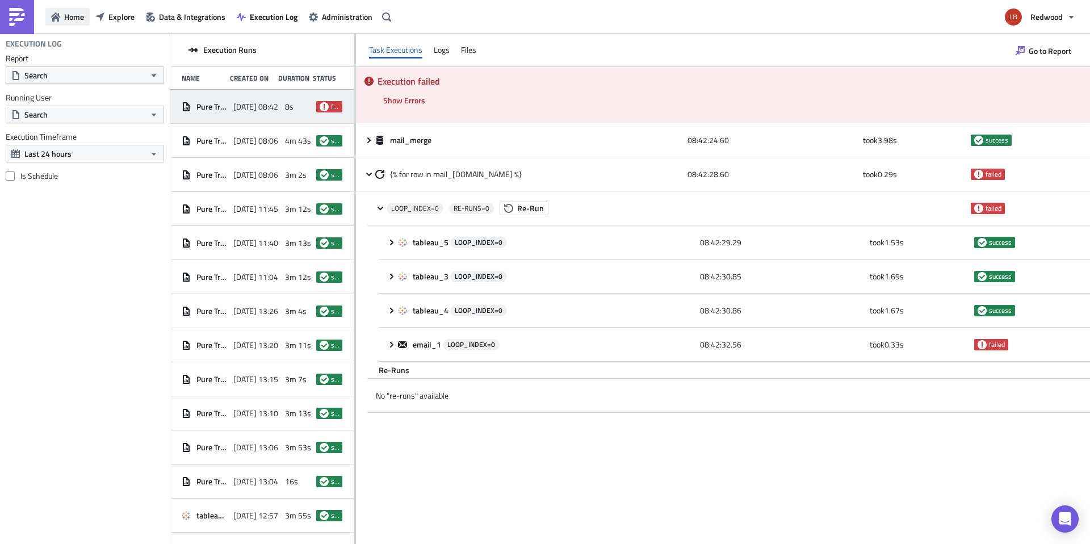
click at [73, 19] on span "Home" at bounding box center [74, 17] width 20 height 12
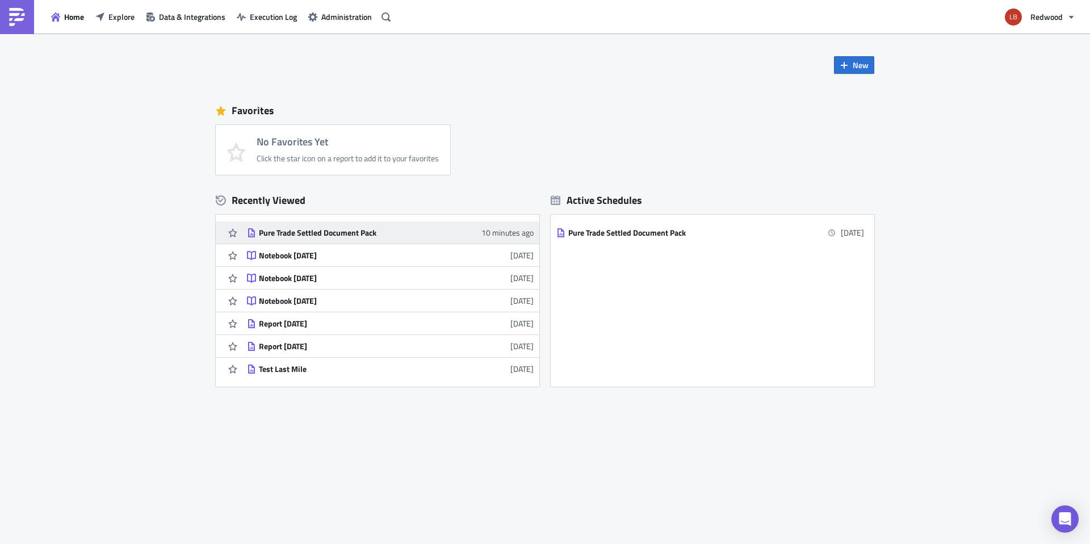
click at [404, 234] on div "Pure Trade Settled Document Pack" at bounding box center [358, 233] width 199 height 10
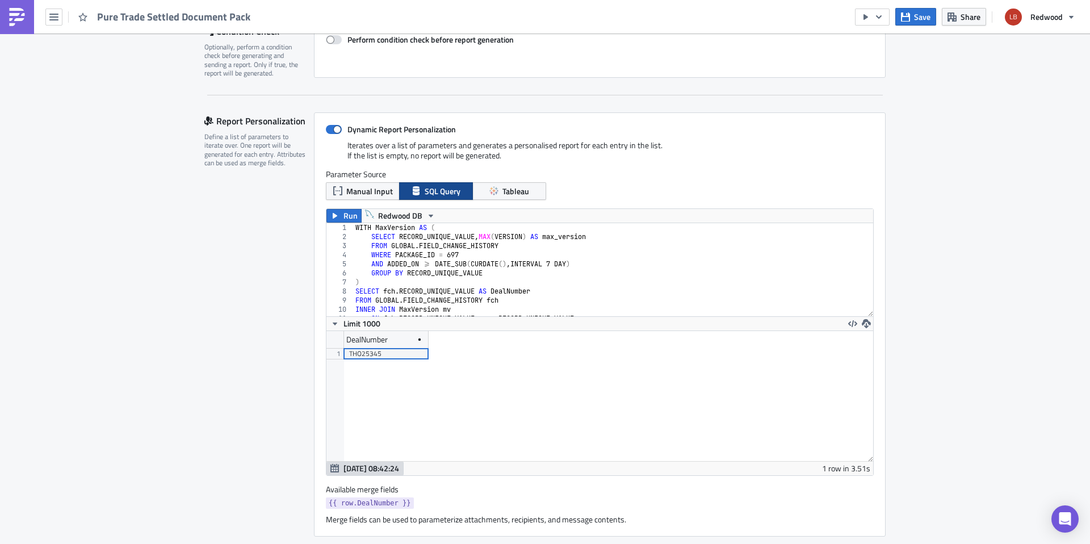
scroll to position [198, 0]
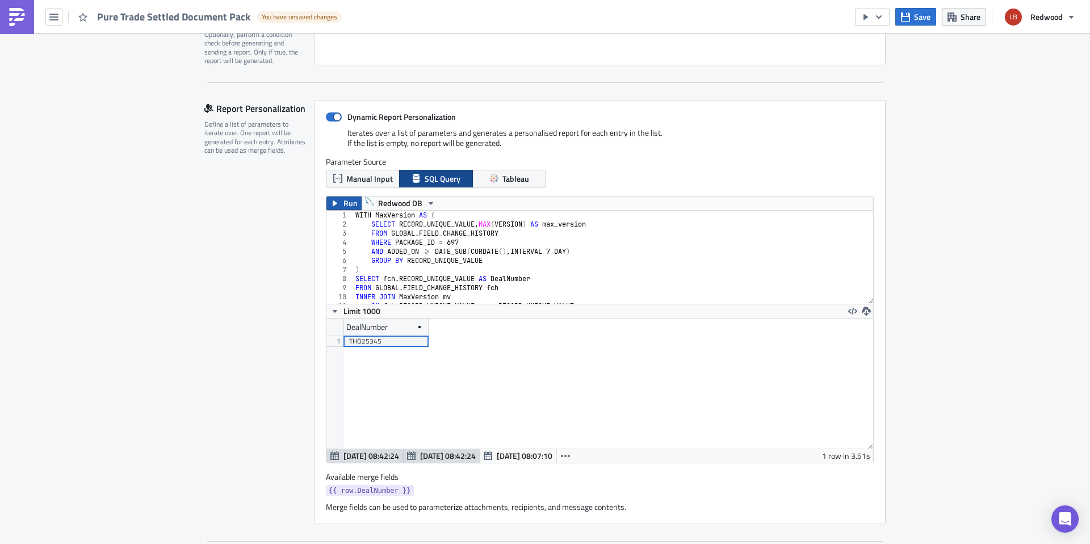
click at [347, 209] on span "Run" at bounding box center [350, 203] width 14 height 14
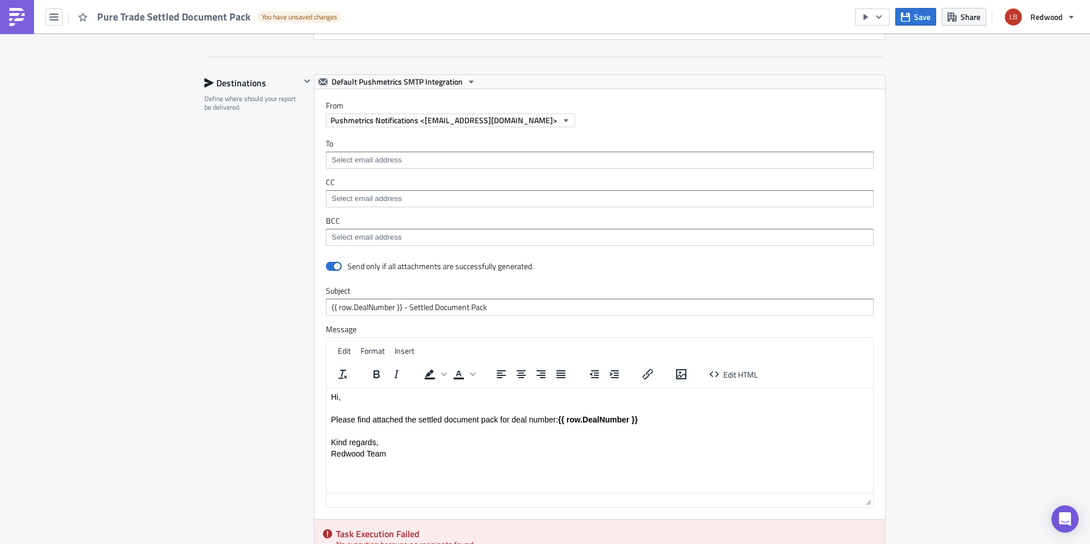
scroll to position [1747, 0]
click at [422, 156] on input at bounding box center [599, 161] width 541 height 11
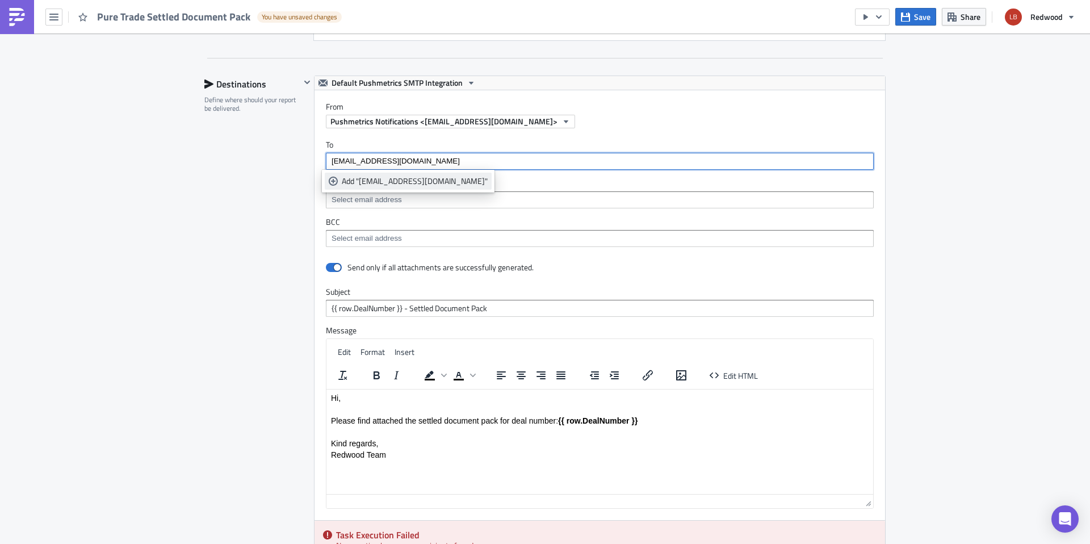
type input "puretrade@redwood.trade"
click at [329, 179] on icon "selectable options" at bounding box center [333, 181] width 9 height 9
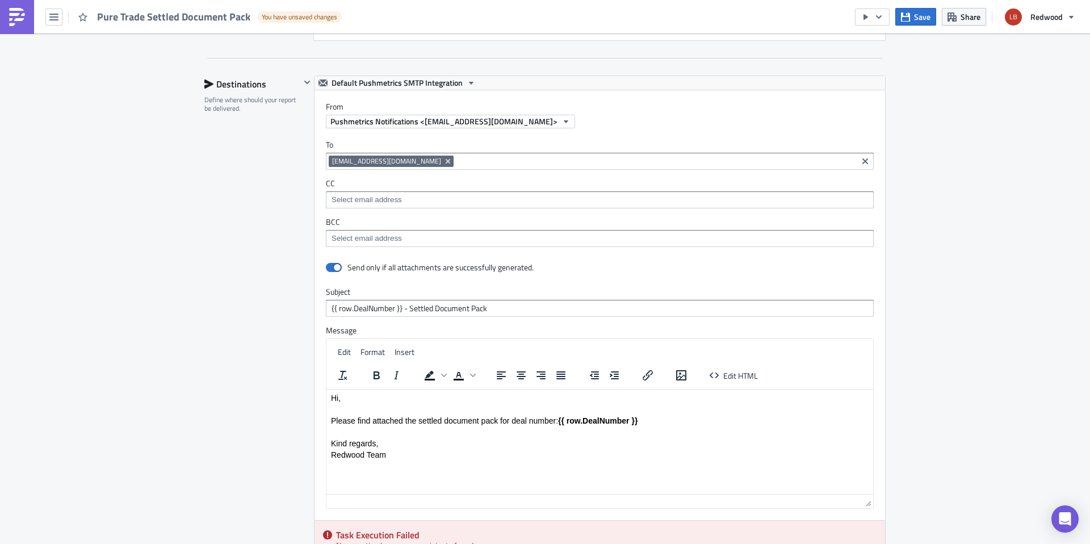
click at [262, 188] on div "Destinations Define where should your report be delivered." at bounding box center [252, 346] width 96 height 540
click at [917, 15] on span "Save" at bounding box center [922, 17] width 16 height 12
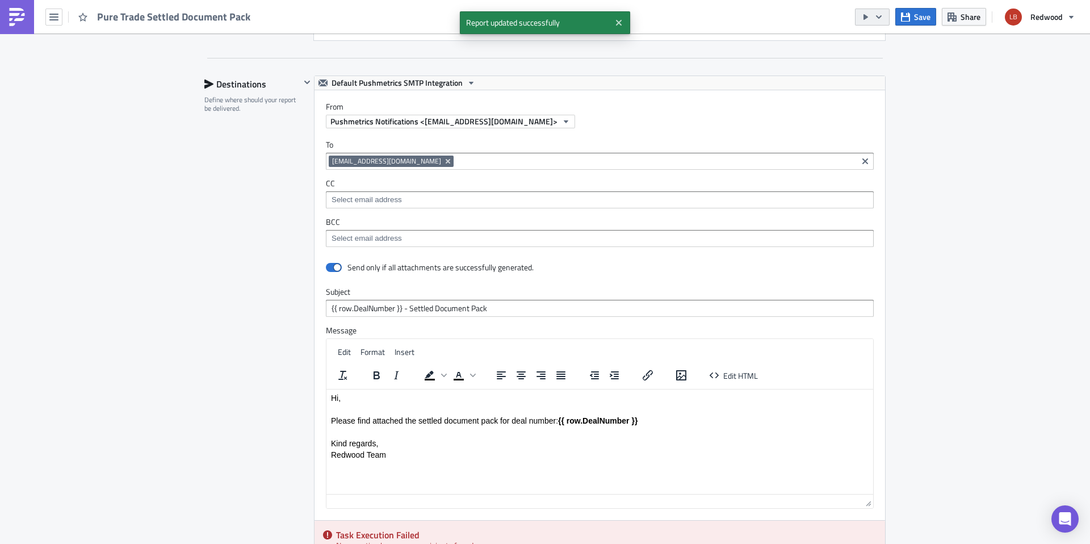
click at [877, 12] on icon "button" at bounding box center [878, 16] width 9 height 9
click at [886, 64] on div "Run Report" at bounding box center [907, 62] width 89 height 11
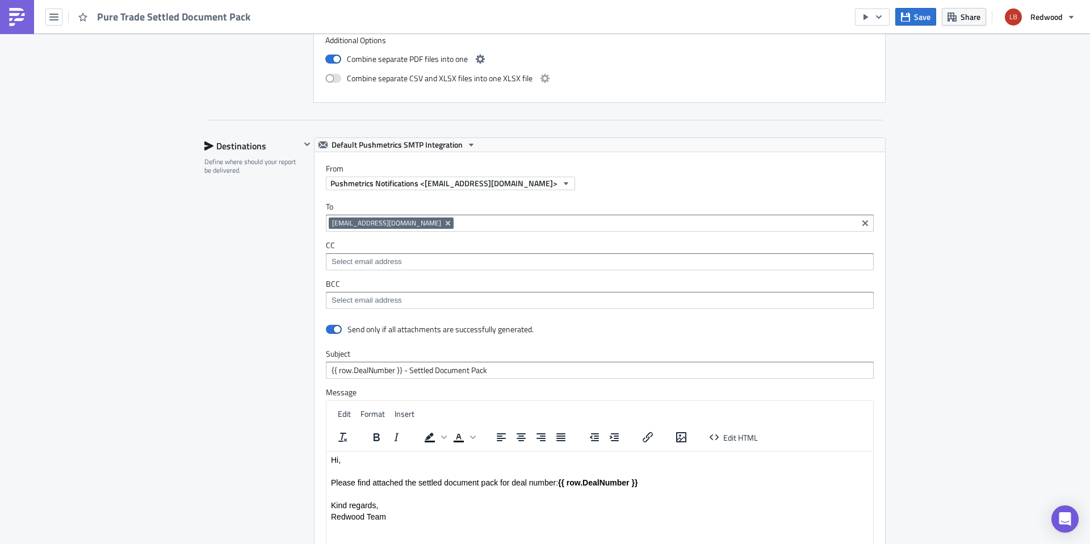
scroll to position [1686, 0]
click at [460, 228] on div "puretrade@redwood.trade" at bounding box center [592, 224] width 526 height 14
click at [62, 20] on div "Pure Trade Settled Document Pack" at bounding box center [128, 16] width 257 height 33
click at [55, 14] on icon "button" at bounding box center [53, 16] width 9 height 9
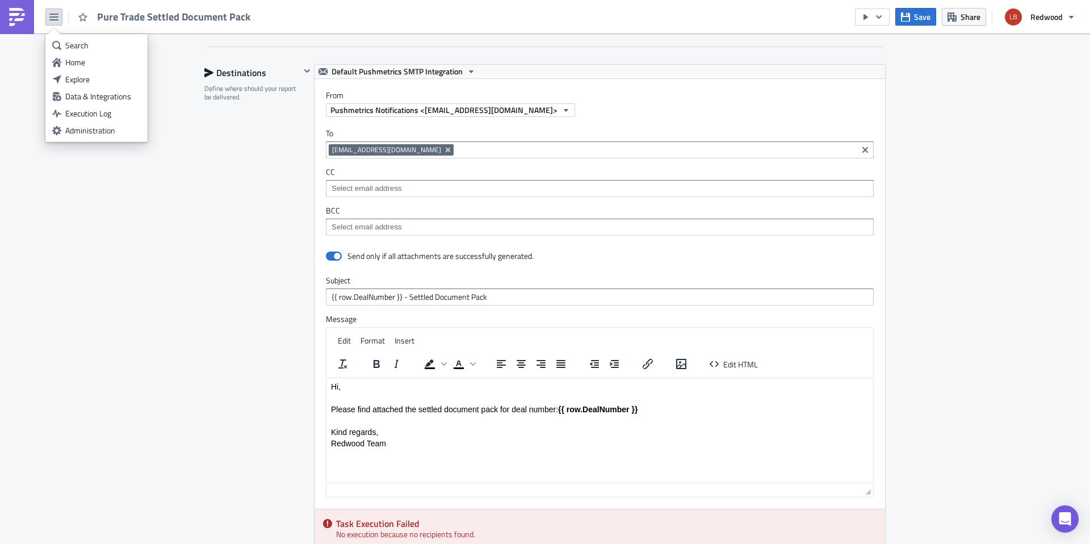
scroll to position [2027, 0]
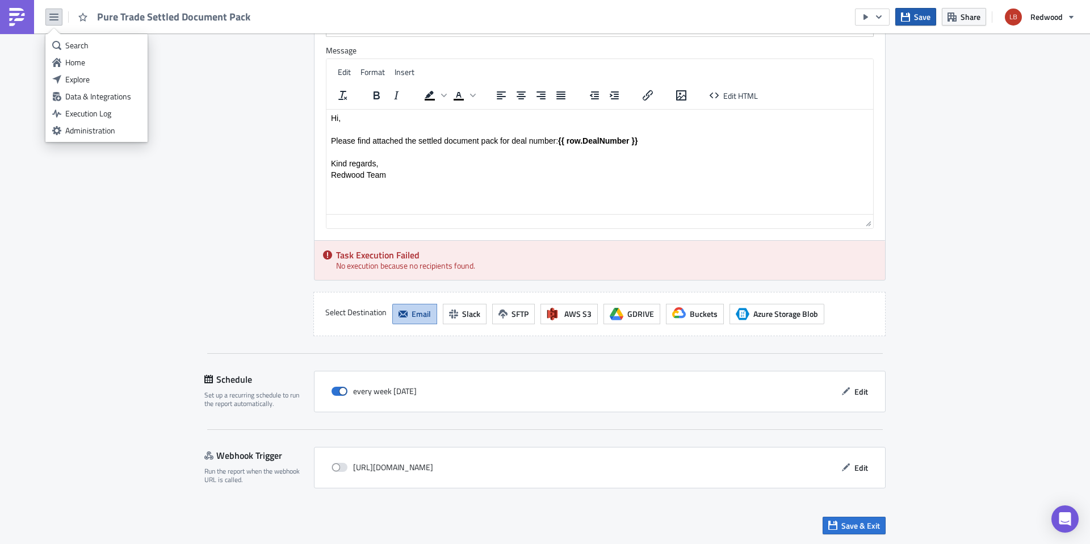
click at [912, 9] on button "Save" at bounding box center [915, 17] width 41 height 18
